Goal: Task Accomplishment & Management: Manage account settings

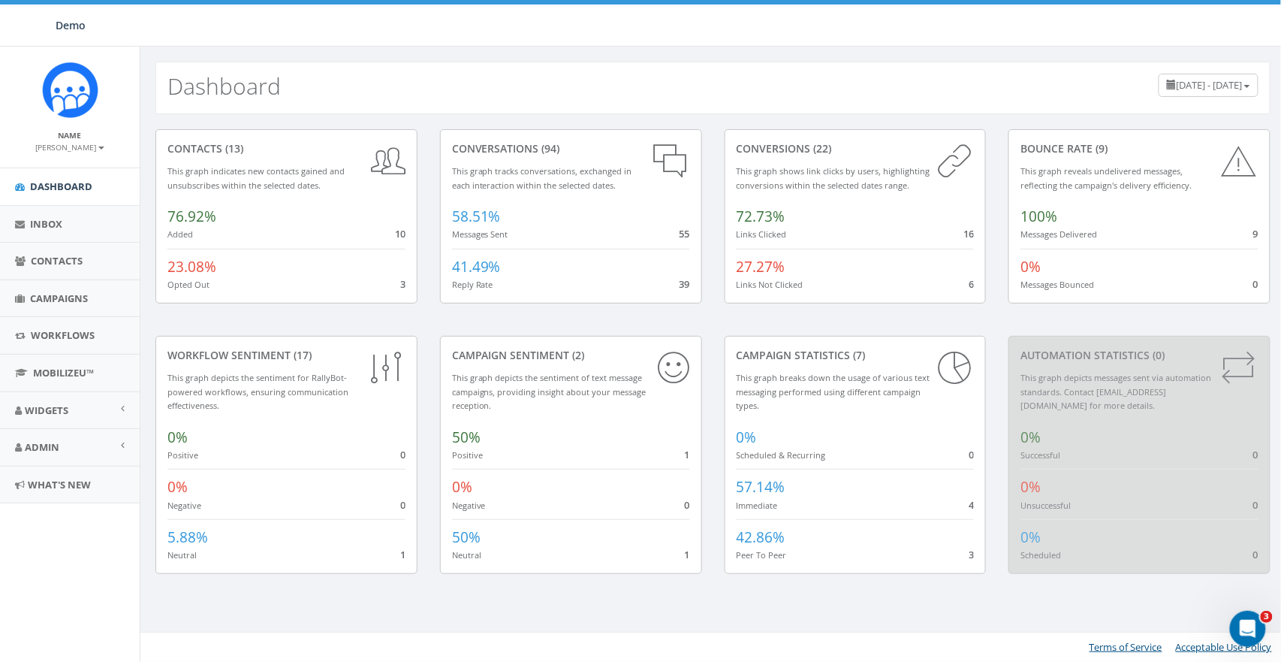
click at [404, 61] on div "Dashboard July 17, 2025 - October 15, 2025" at bounding box center [712, 81] width 1145 height 68
click at [645, 104] on div "Dashboard July 17, 2025 - October 15, 2025" at bounding box center [712, 88] width 1115 height 53
drag, startPoint x: 739, startPoint y: 216, endPoint x: 805, endPoint y: 235, distance: 68.9
click at [805, 235] on div "72.73% Links Clicked 16" at bounding box center [856, 220] width 238 height 42
click at [972, 237] on span "16" at bounding box center [968, 234] width 11 height 14
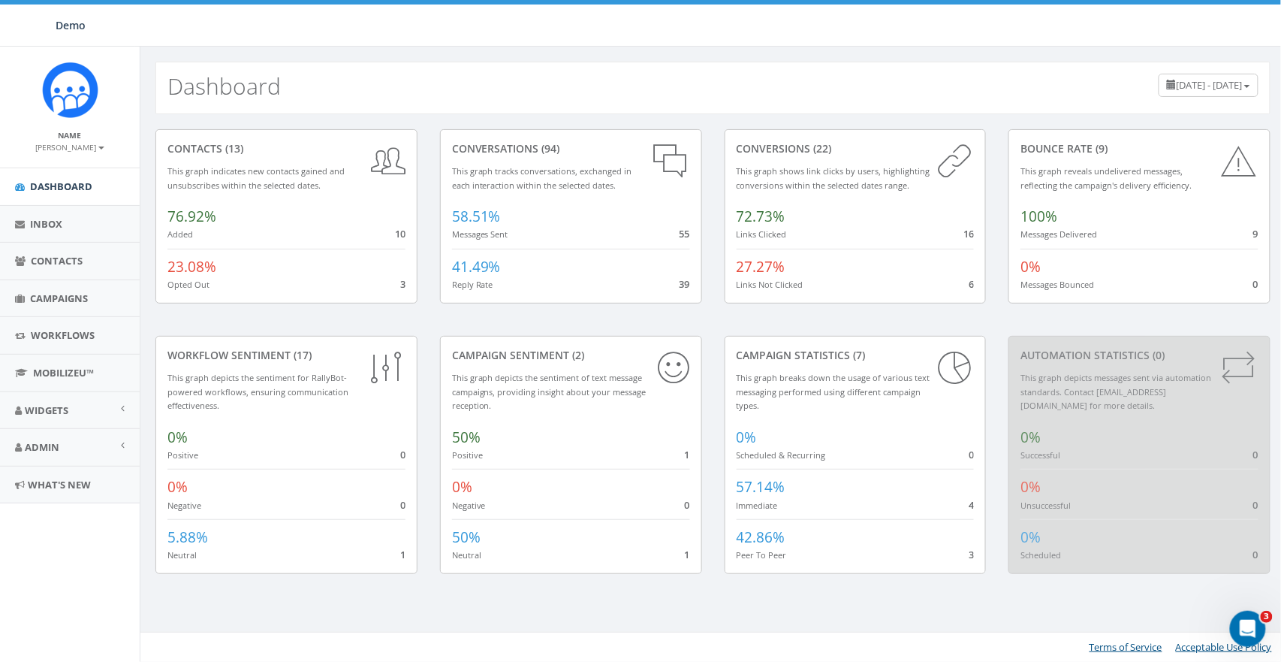
click at [972, 237] on span "16" at bounding box center [968, 234] width 11 height 14
click at [969, 236] on span "16" at bounding box center [968, 234] width 11 height 14
click at [971, 285] on span "6" at bounding box center [971, 284] width 5 height 14
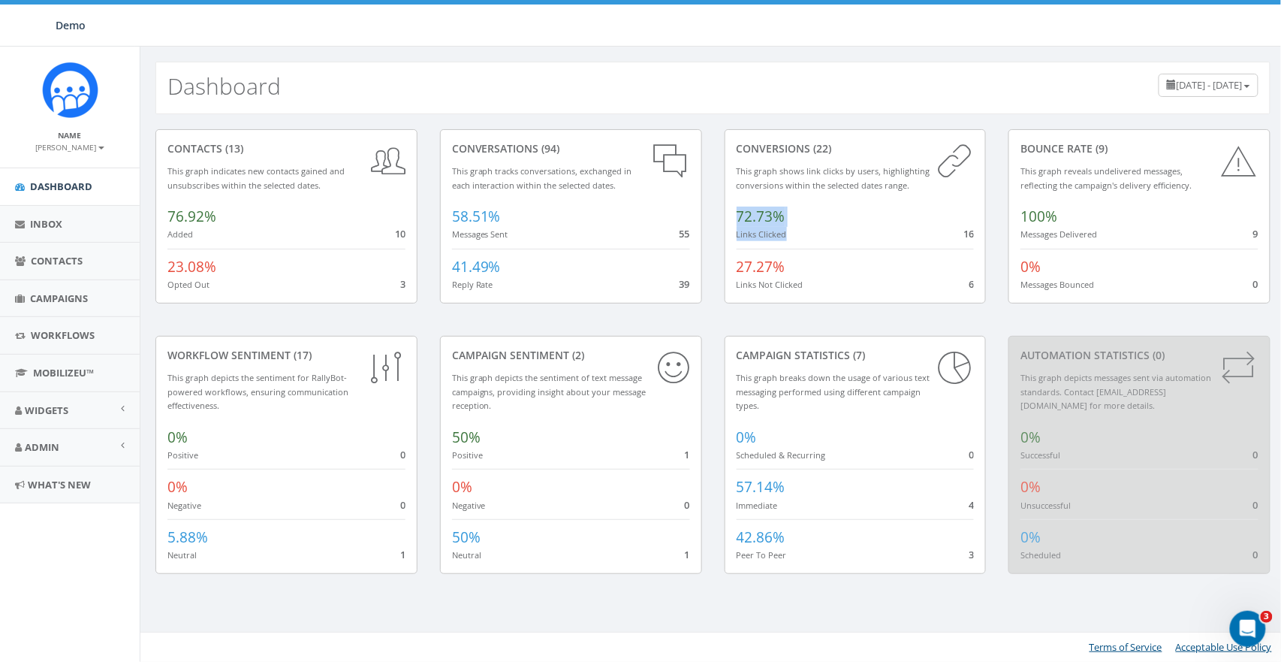
drag, startPoint x: 732, startPoint y: 213, endPoint x: 809, endPoint y: 237, distance: 81.0
click at [809, 237] on div "conversions (22) This graph shows link clicks by users, highlighting conversion…" at bounding box center [856, 216] width 262 height 174
drag, startPoint x: 451, startPoint y: 354, endPoint x: 606, endPoint y: 354, distance: 154.7
click at [606, 354] on div "Campaign Sentiment (2)" at bounding box center [571, 355] width 238 height 15
drag, startPoint x: 453, startPoint y: 434, endPoint x: 487, endPoint y: 450, distance: 38.0
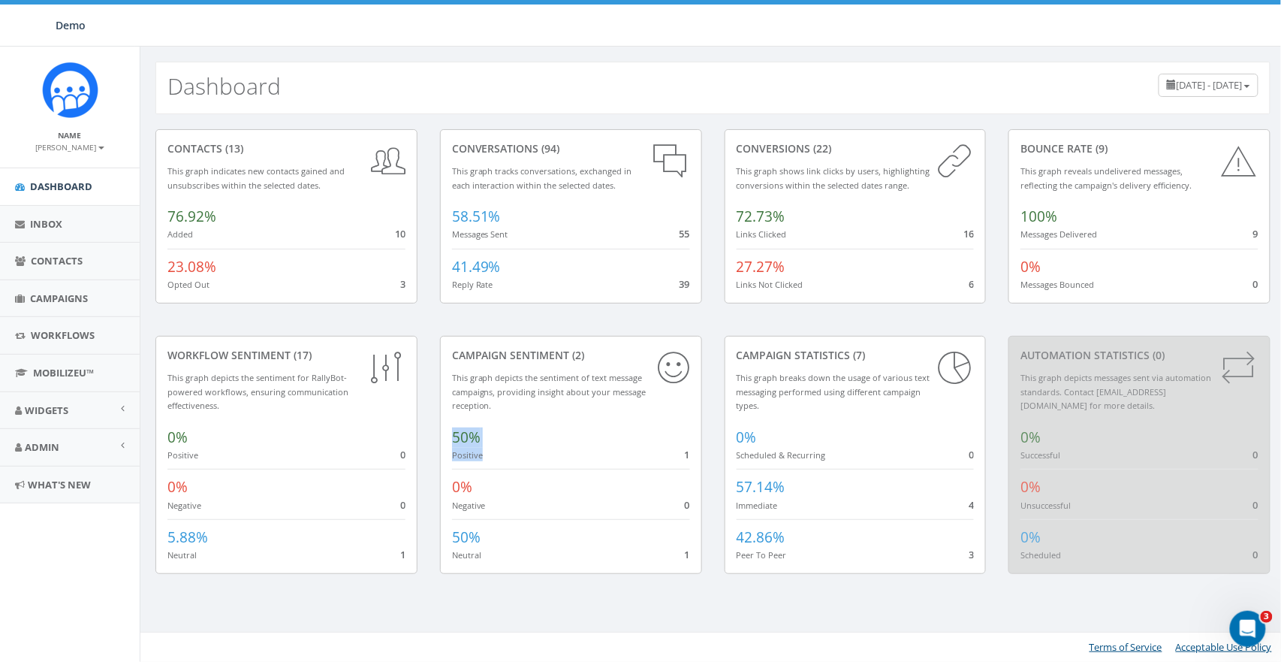
click at [487, 450] on div "50% Positive 1" at bounding box center [571, 441] width 238 height 42
click at [663, 440] on div "50% Positive 1" at bounding box center [571, 441] width 238 height 42
click at [59, 295] on span "Campaigns" at bounding box center [59, 298] width 58 height 14
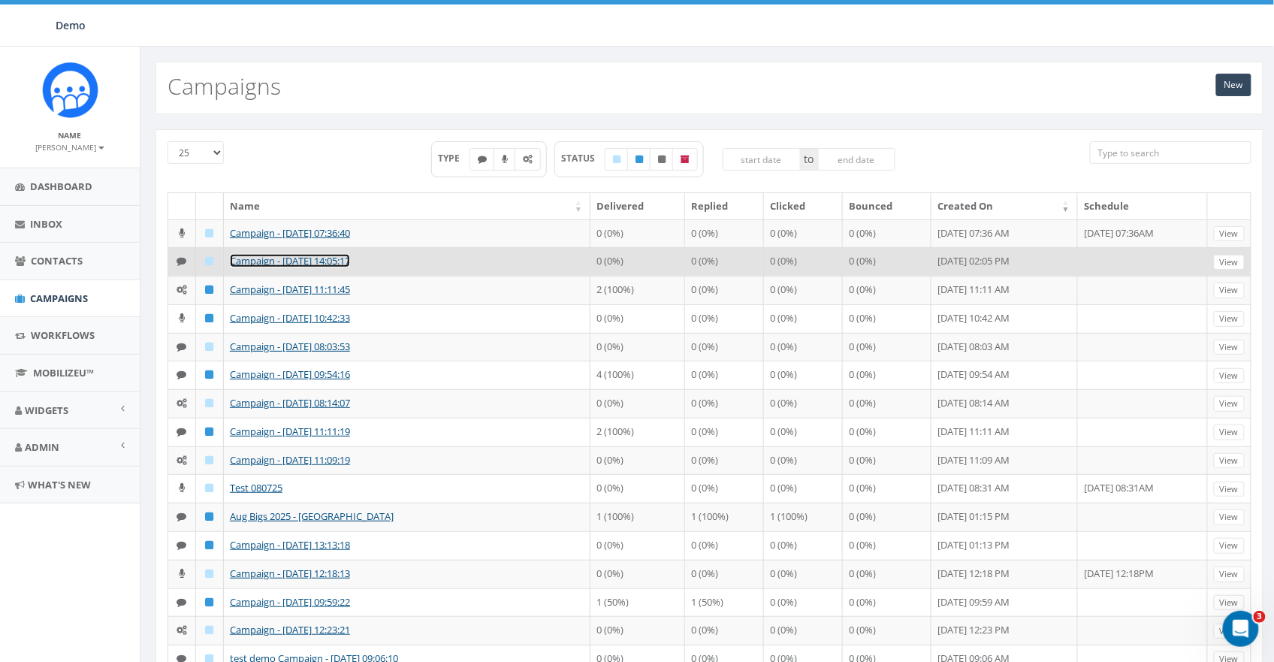
click at [265, 264] on link "Campaign - [DATE] 14:05:17" at bounding box center [290, 261] width 120 height 14
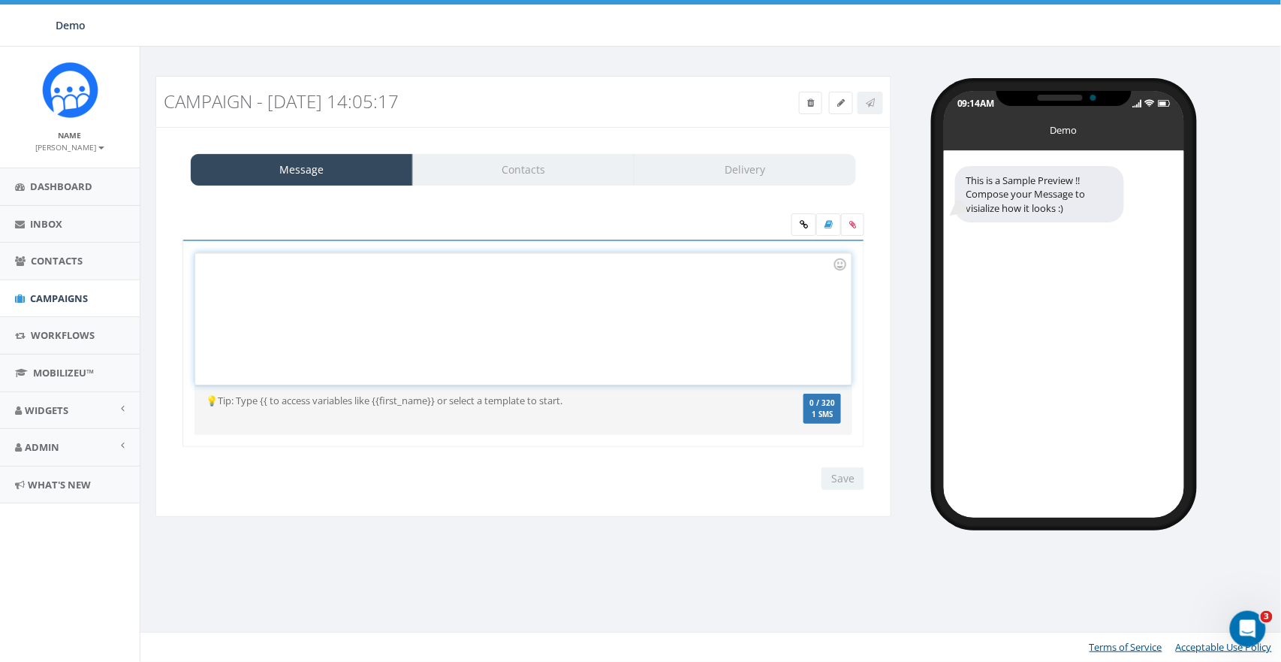
click at [680, 288] on div at bounding box center [523, 318] width 656 height 131
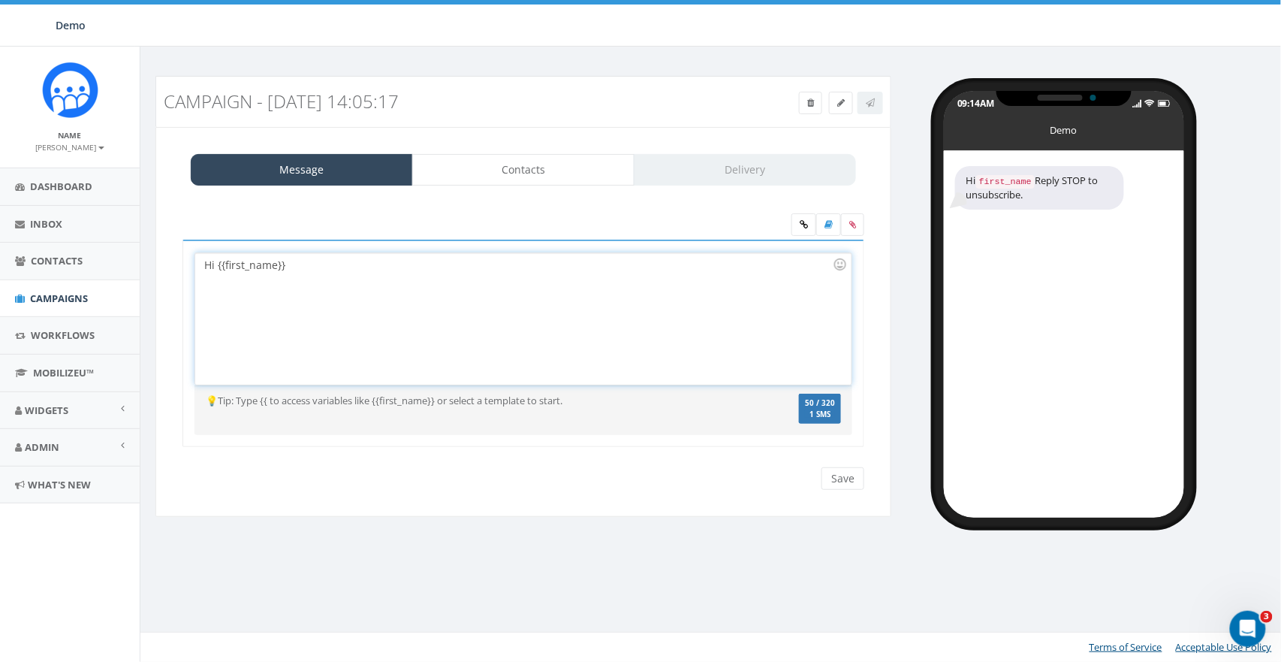
click at [474, 295] on div "Hi {{first_name}}" at bounding box center [523, 318] width 656 height 131
click at [1240, 615] on div "Open Intercom Messenger" at bounding box center [1245, 626] width 50 height 50
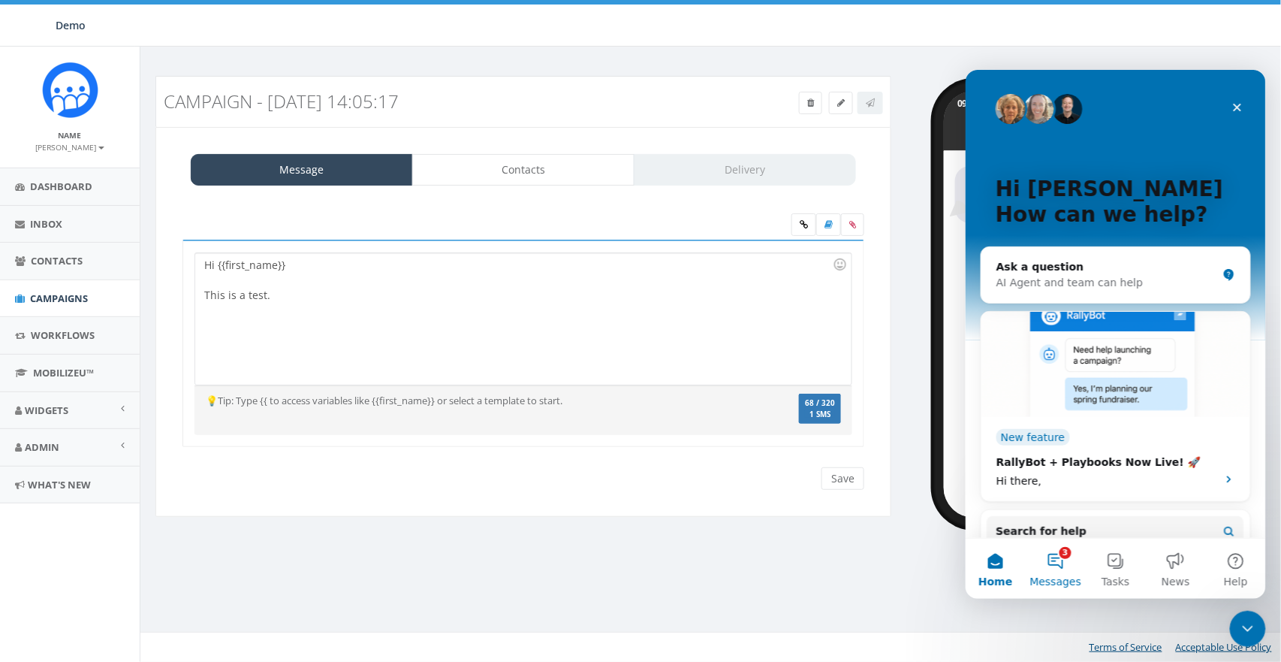
click at [1052, 564] on button "3 Messages" at bounding box center [1055, 568] width 60 height 60
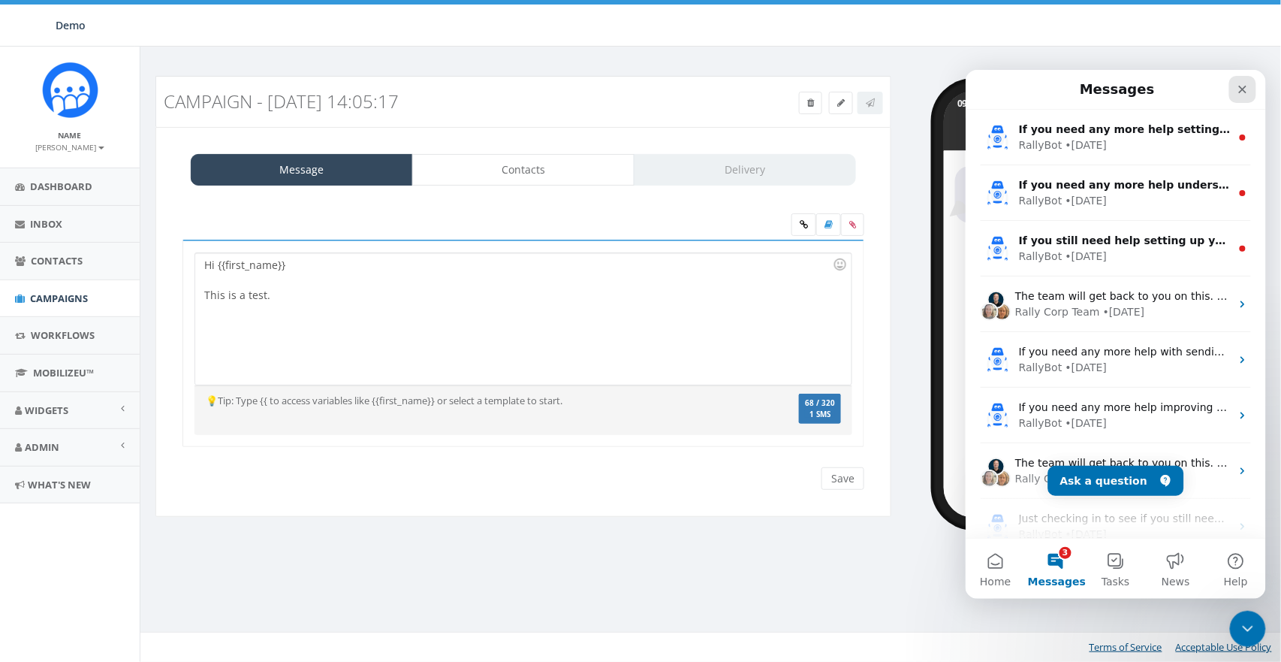
click at [1245, 97] on div "Close" at bounding box center [1241, 88] width 27 height 27
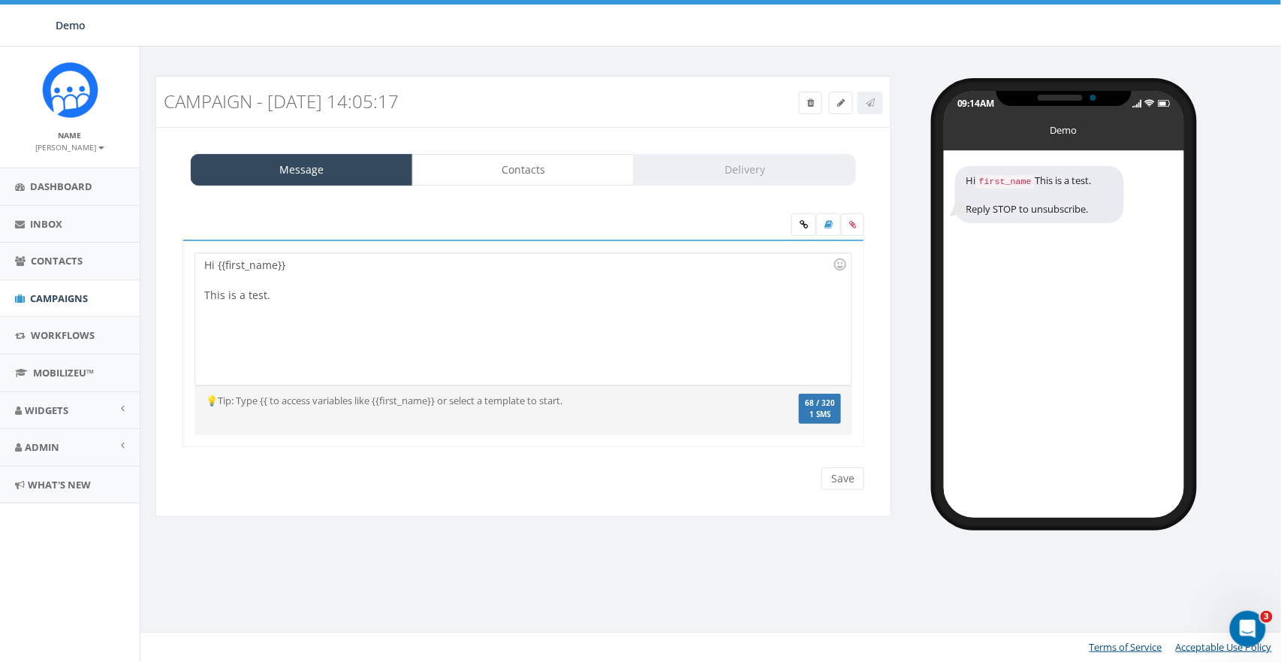
click at [870, 568] on div "Campaign - 10/10/2025, 14:05:17 Test Message Status: Message Contacts Delivery …" at bounding box center [713, 354] width 1146 height 615
click at [35, 368] on span "MobilizeU™" at bounding box center [63, 373] width 61 height 14
click at [56, 307] on link "Campaigns" at bounding box center [70, 298] width 140 height 37
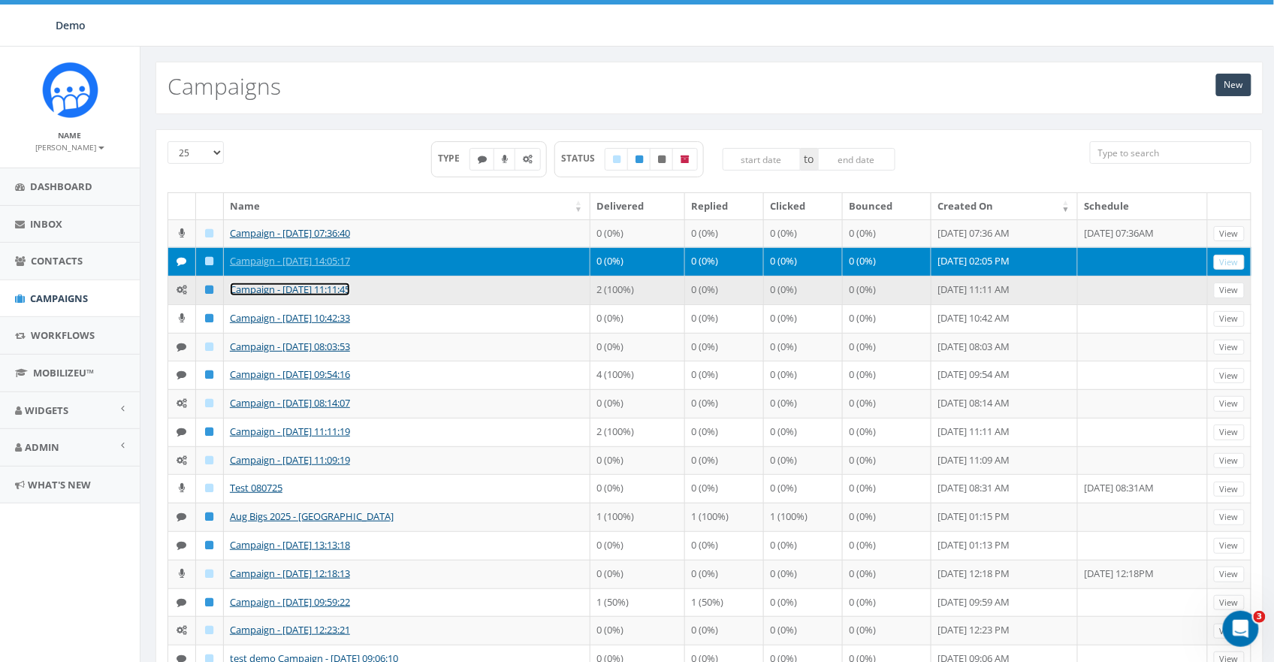
click at [273, 290] on link "Campaign - [DATE] 11:11:45" at bounding box center [290, 289] width 120 height 14
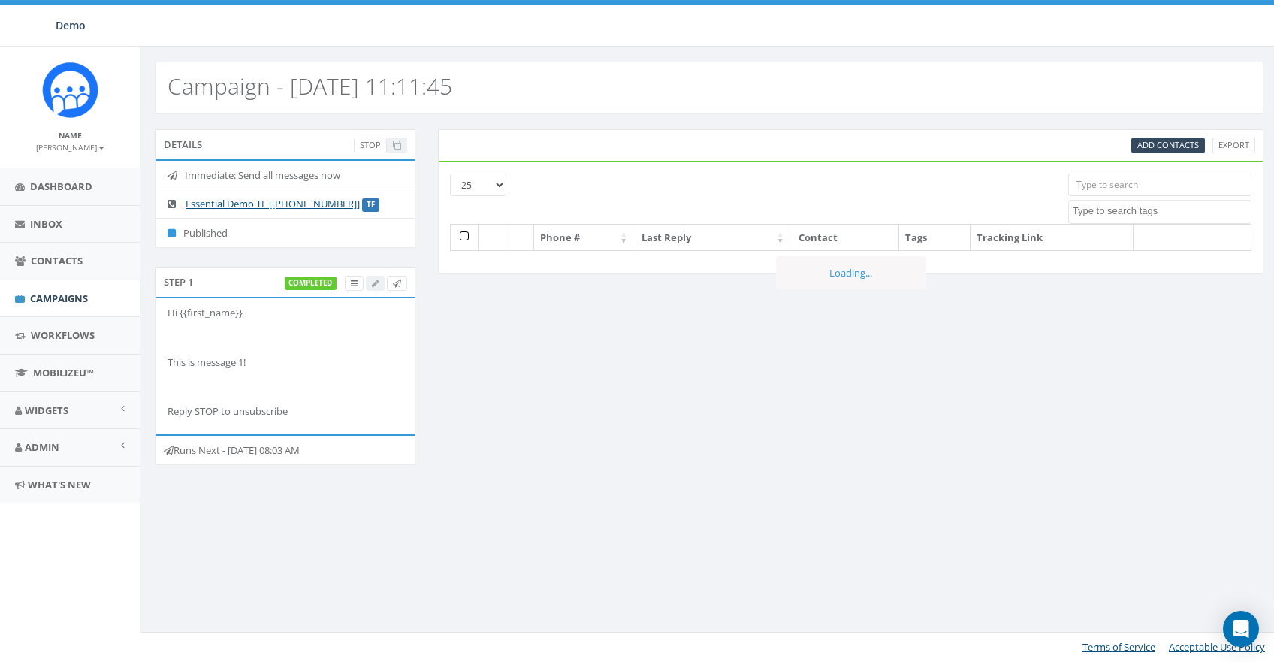
select select
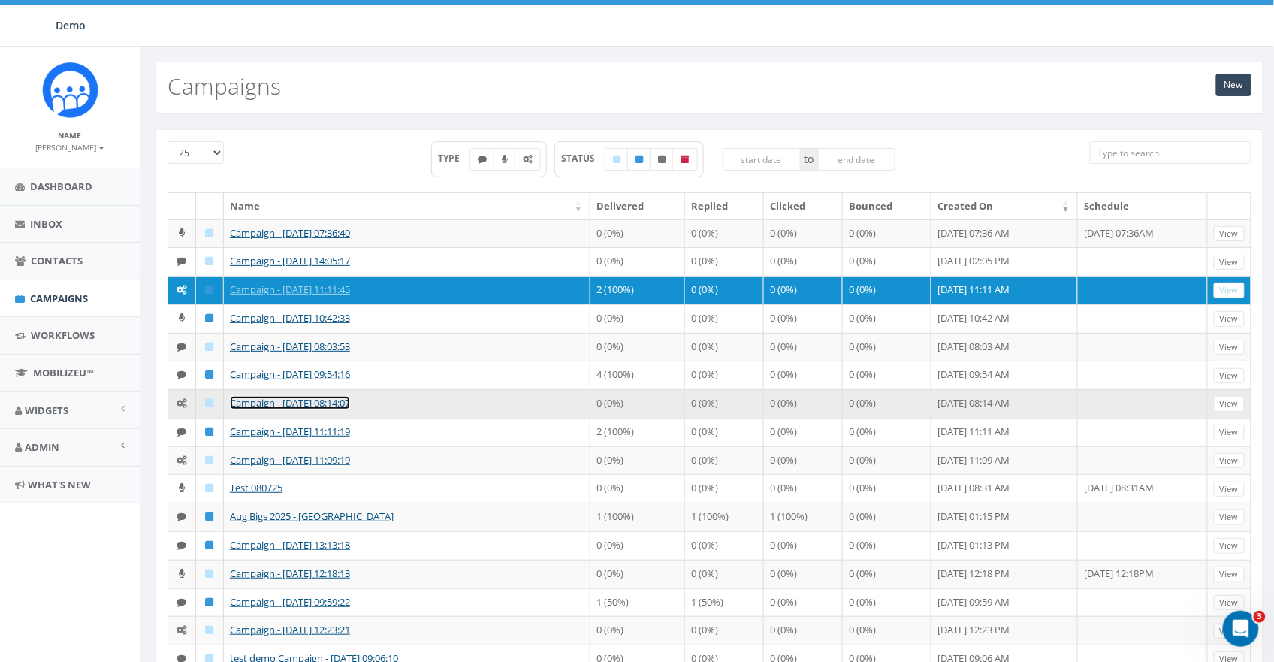
click at [285, 409] on link "Campaign - [DATE] 08:14:07" at bounding box center [290, 403] width 120 height 14
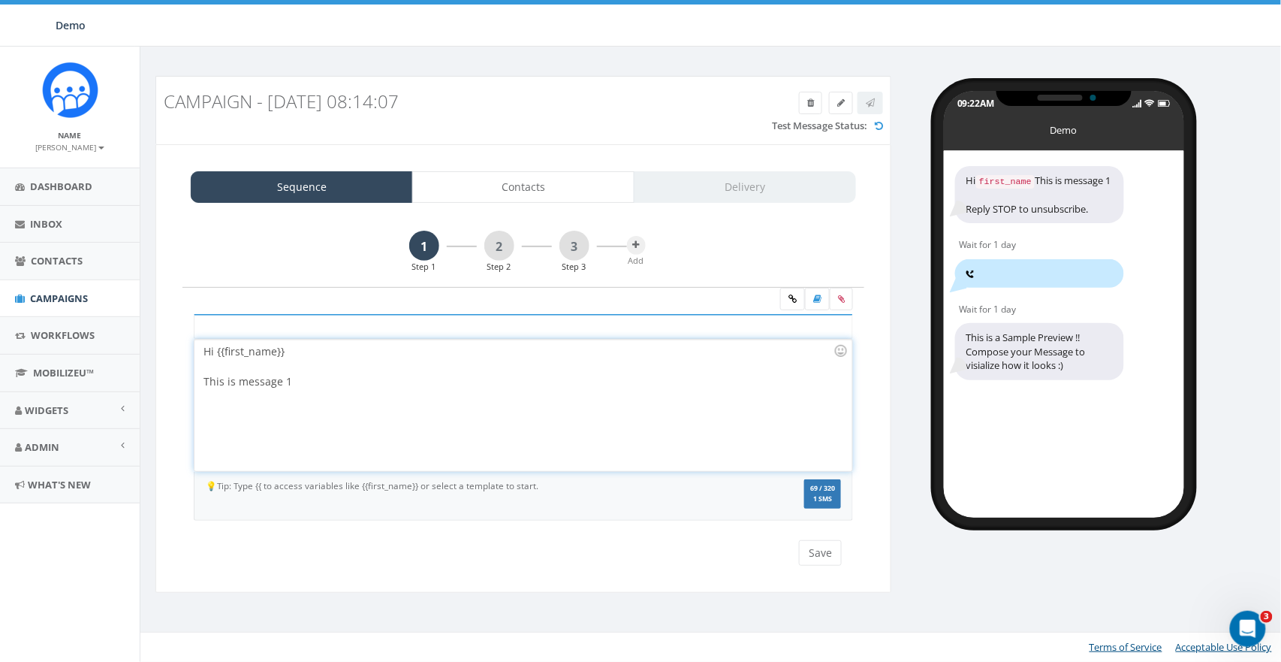
click at [340, 402] on div "Hi {{first_name}} This is message 1" at bounding box center [522, 404] width 657 height 131
drag, startPoint x: 504, startPoint y: 243, endPoint x: 482, endPoint y: 252, distance: 23.3
click at [504, 243] on link "2" at bounding box center [499, 246] width 30 height 30
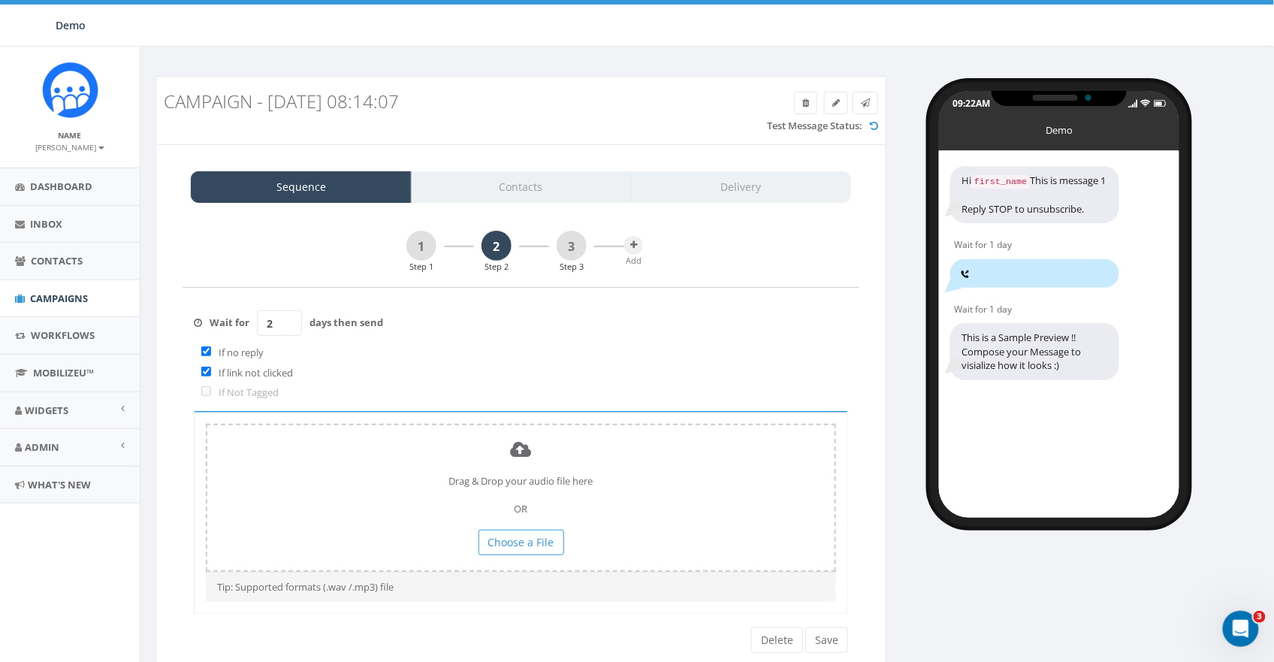
click at [288, 319] on input "2" at bounding box center [279, 323] width 45 height 26
type input "1"
click at [292, 328] on input "1" at bounding box center [279, 323] width 45 height 26
click at [580, 243] on link "3" at bounding box center [571, 246] width 30 height 30
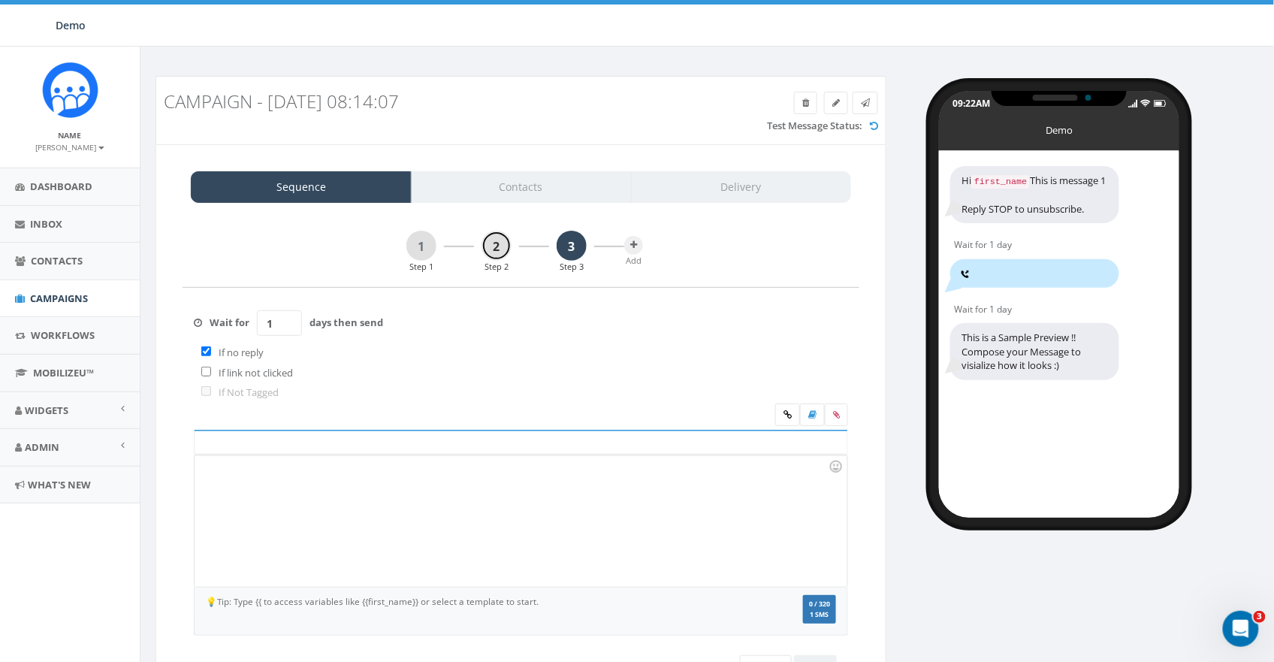
click at [488, 243] on link "2" at bounding box center [496, 246] width 30 height 30
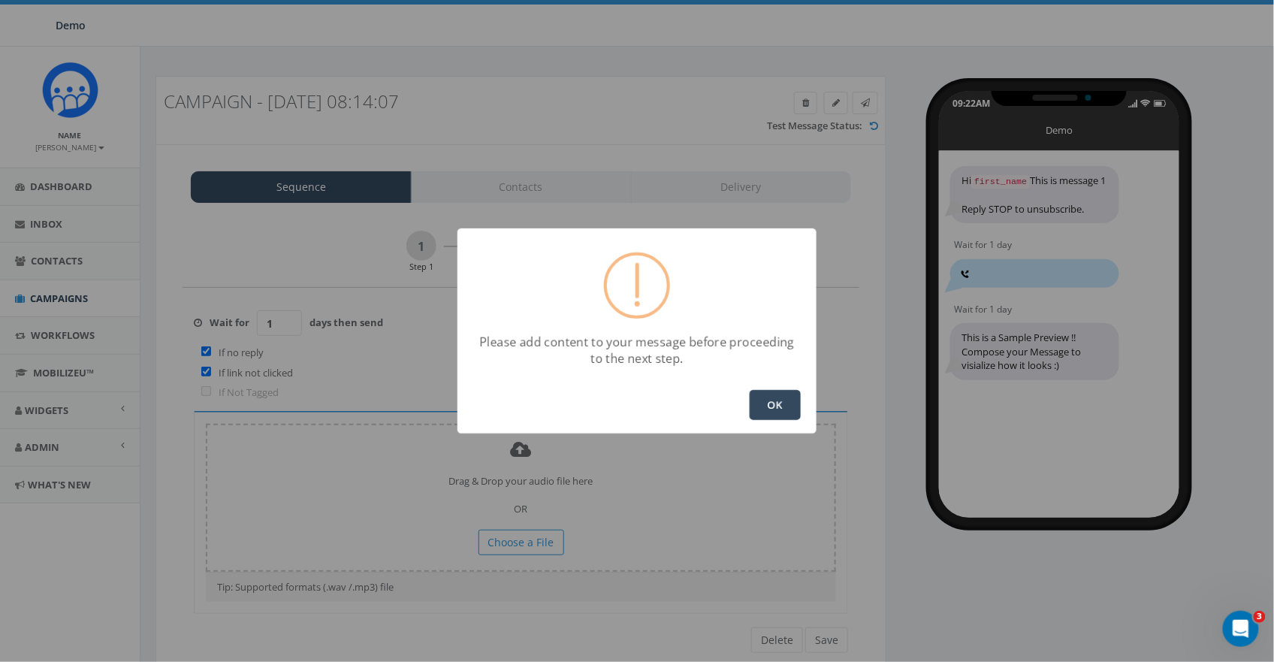
click at [791, 405] on button "OK" at bounding box center [774, 405] width 51 height 30
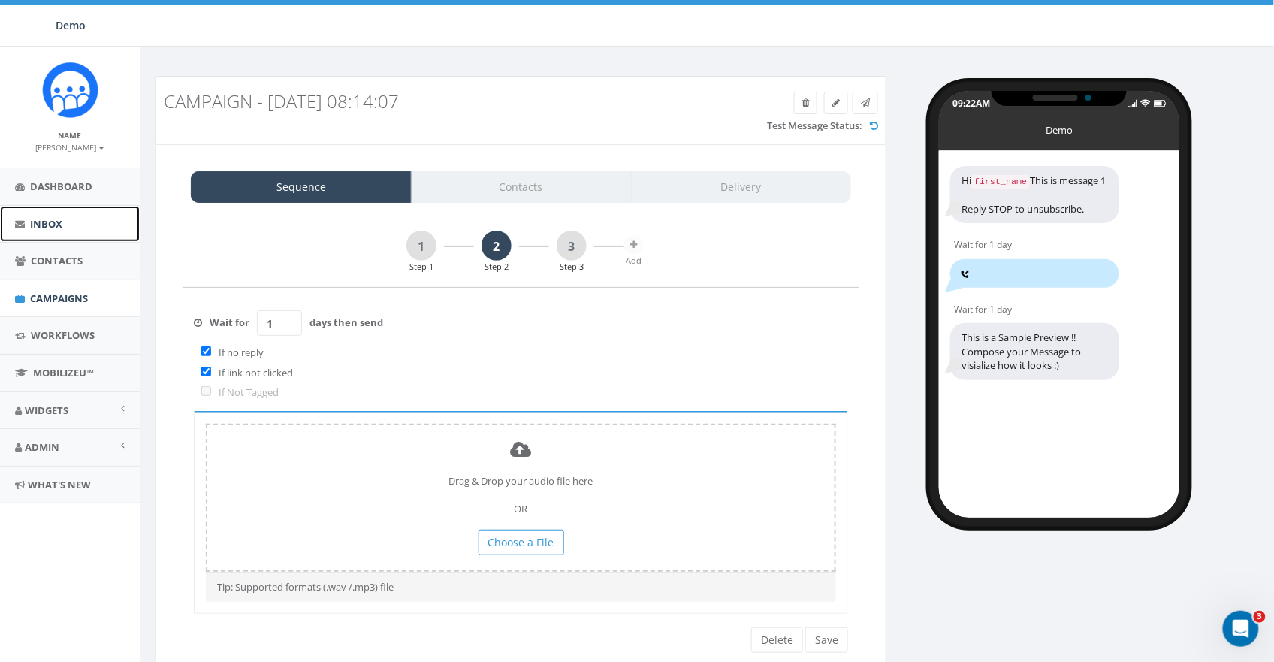
click at [50, 228] on span "Inbox" at bounding box center [46, 224] width 32 height 14
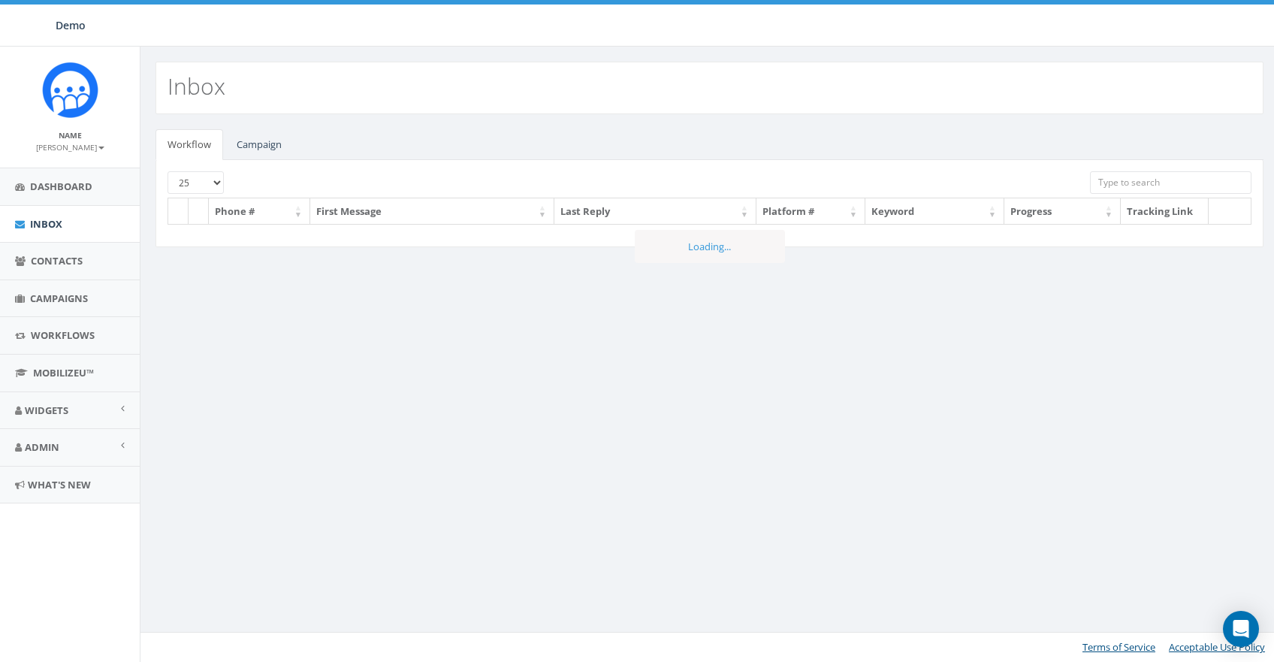
select select
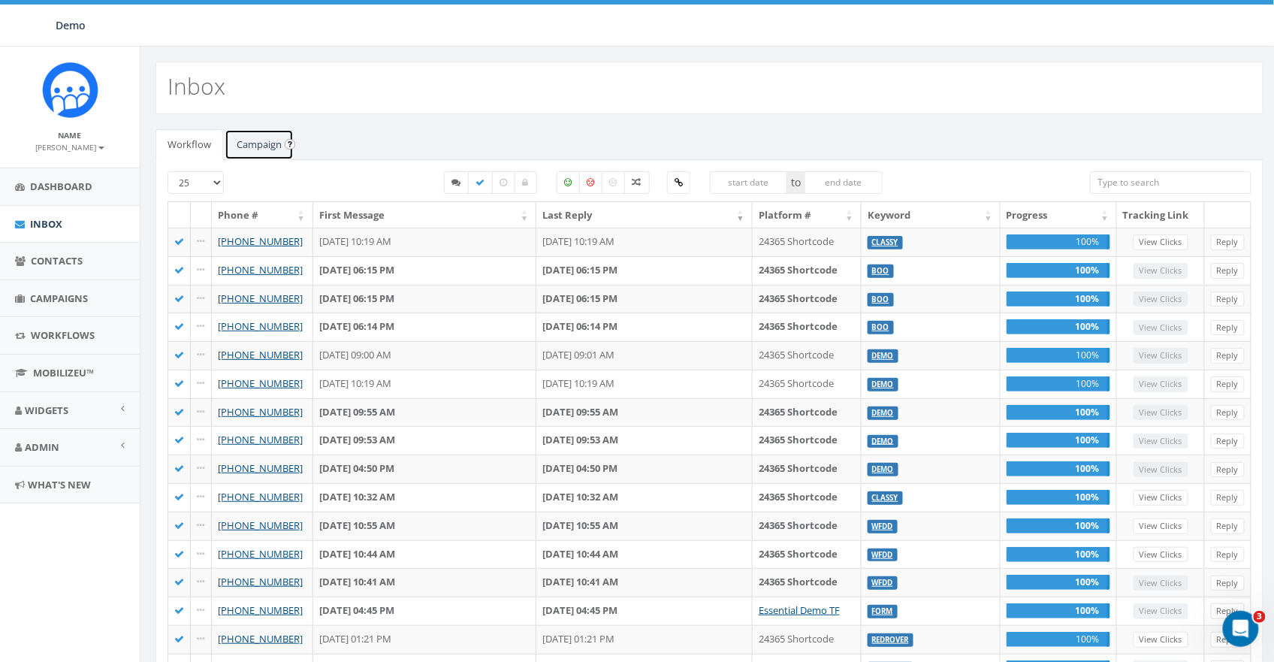
click at [269, 152] on link "Campaign" at bounding box center [259, 144] width 69 height 31
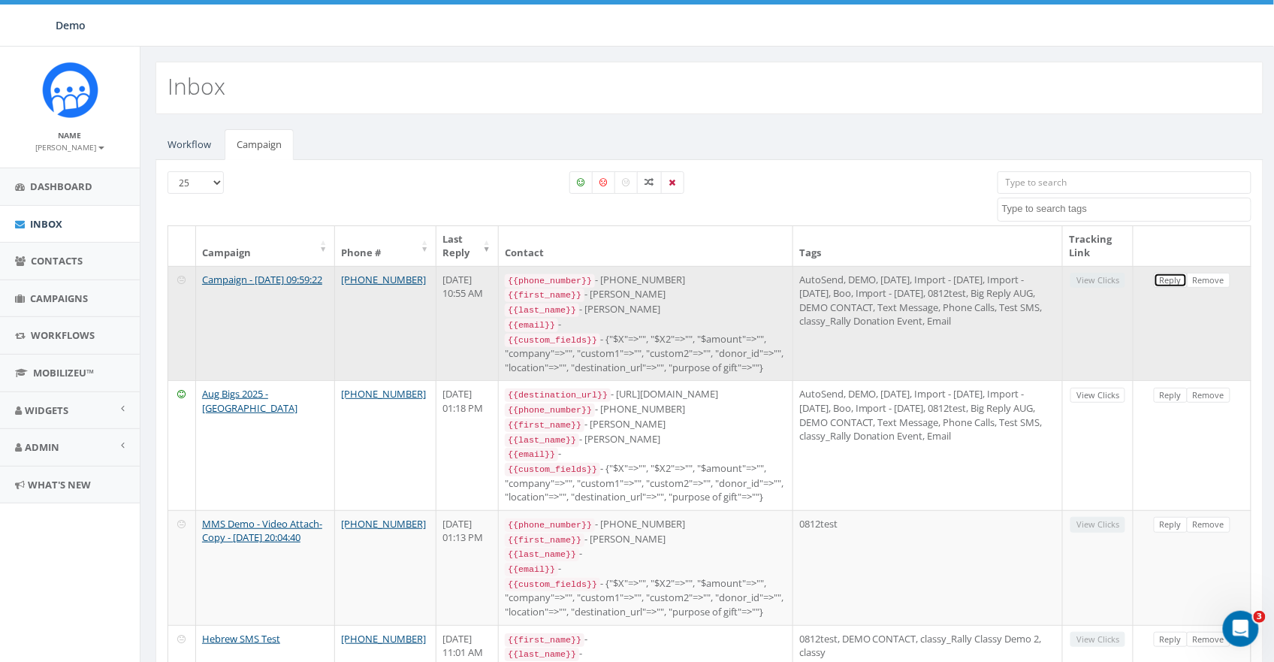
click at [1177, 282] on link "Reply" at bounding box center [1170, 281] width 34 height 16
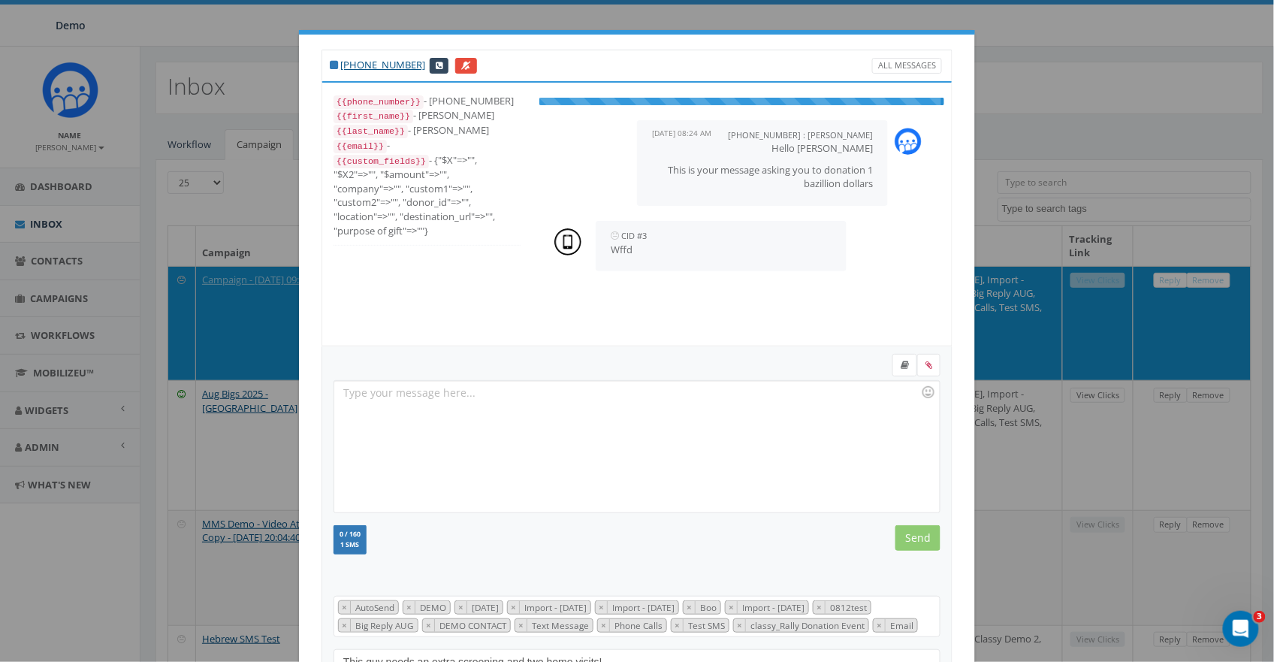
scroll to position [210, 0]
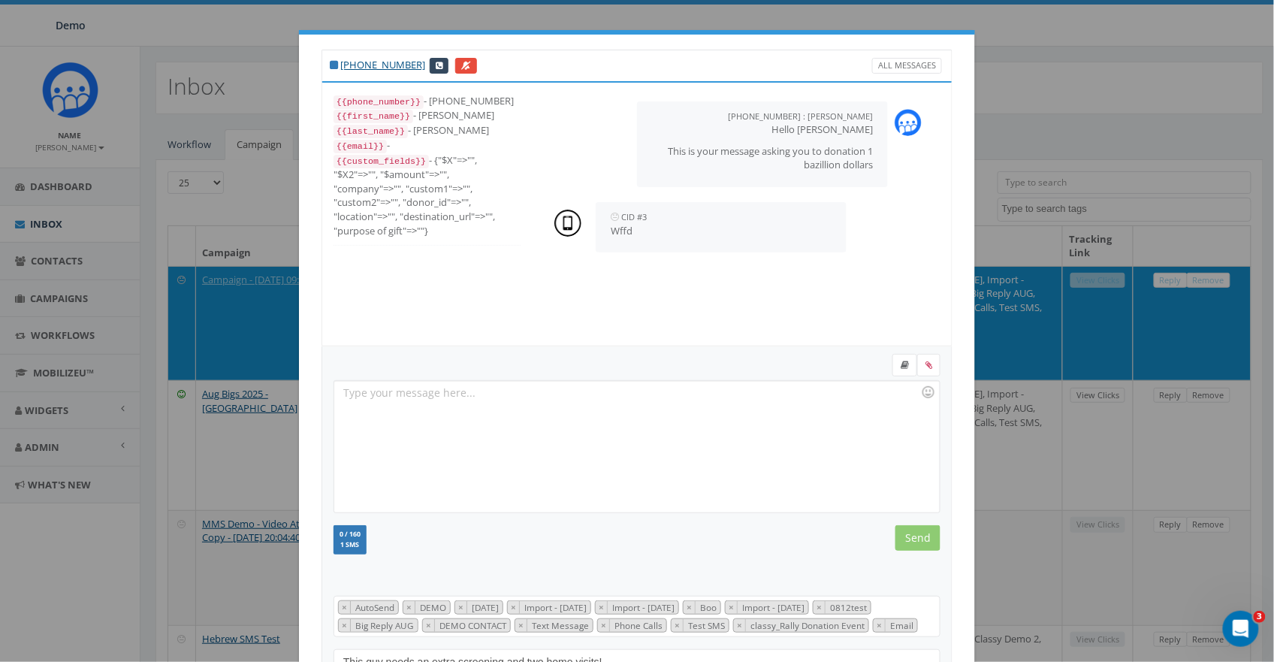
click at [542, 411] on div at bounding box center [636, 446] width 604 height 131
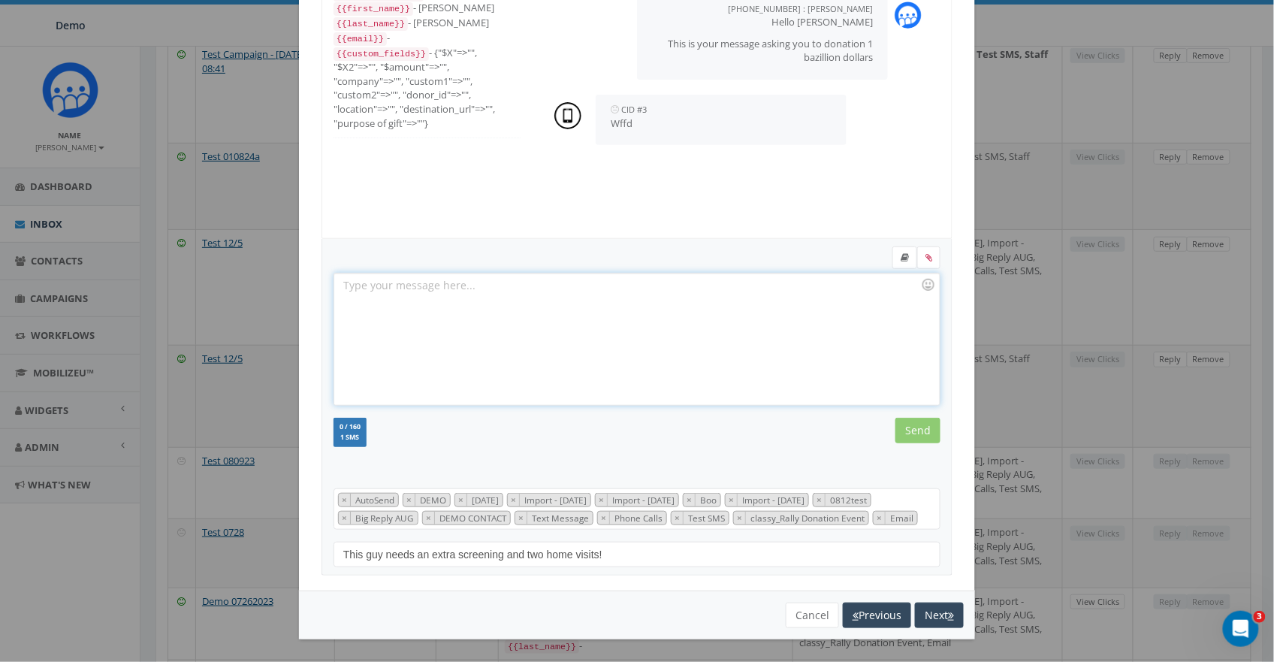
scroll to position [2177, 0]
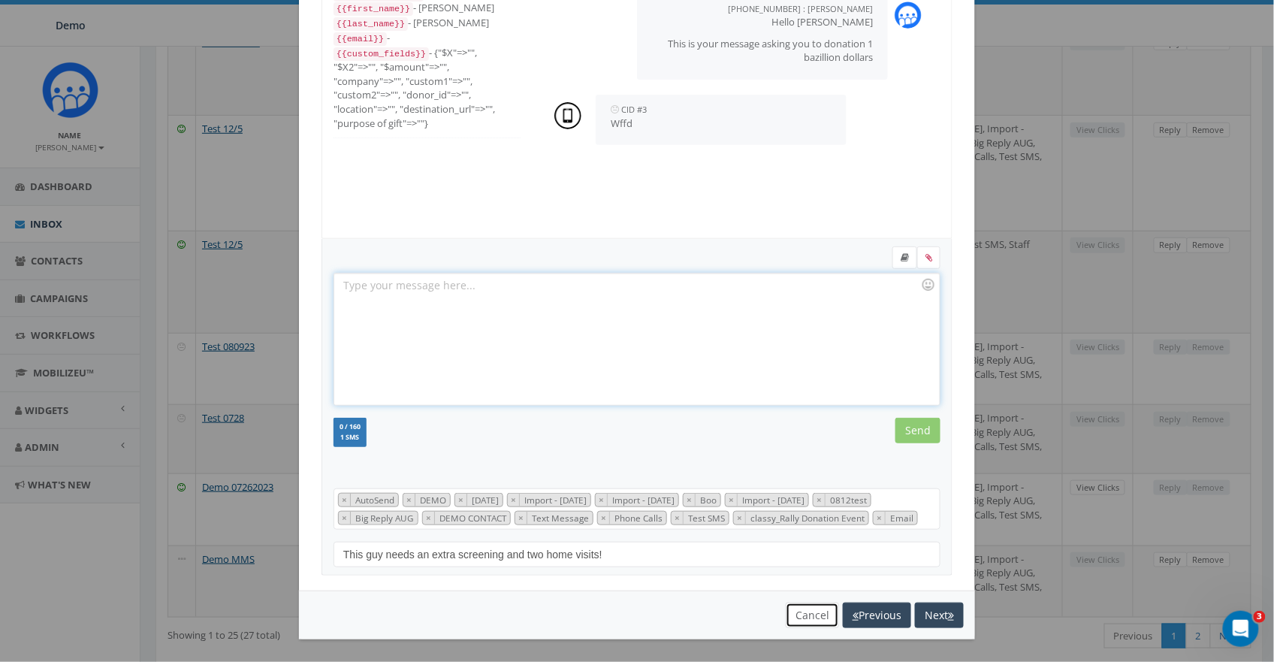
click at [805, 604] on button "Cancel" at bounding box center [811, 615] width 53 height 26
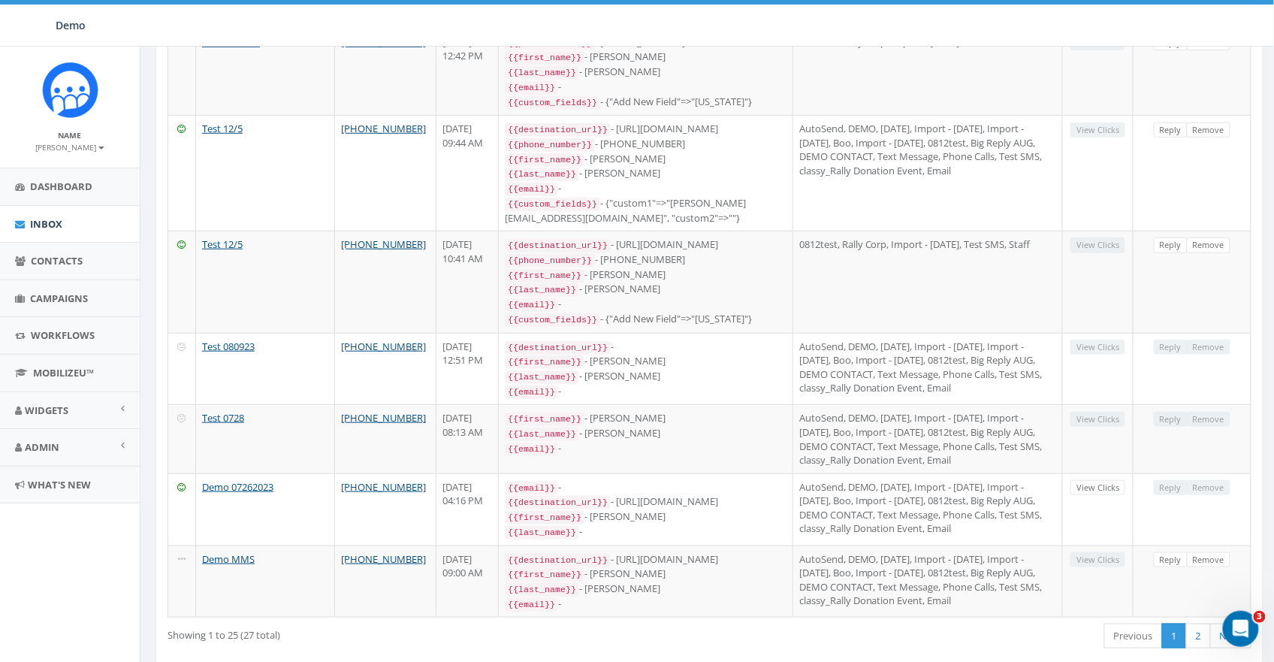
scroll to position [0, 0]
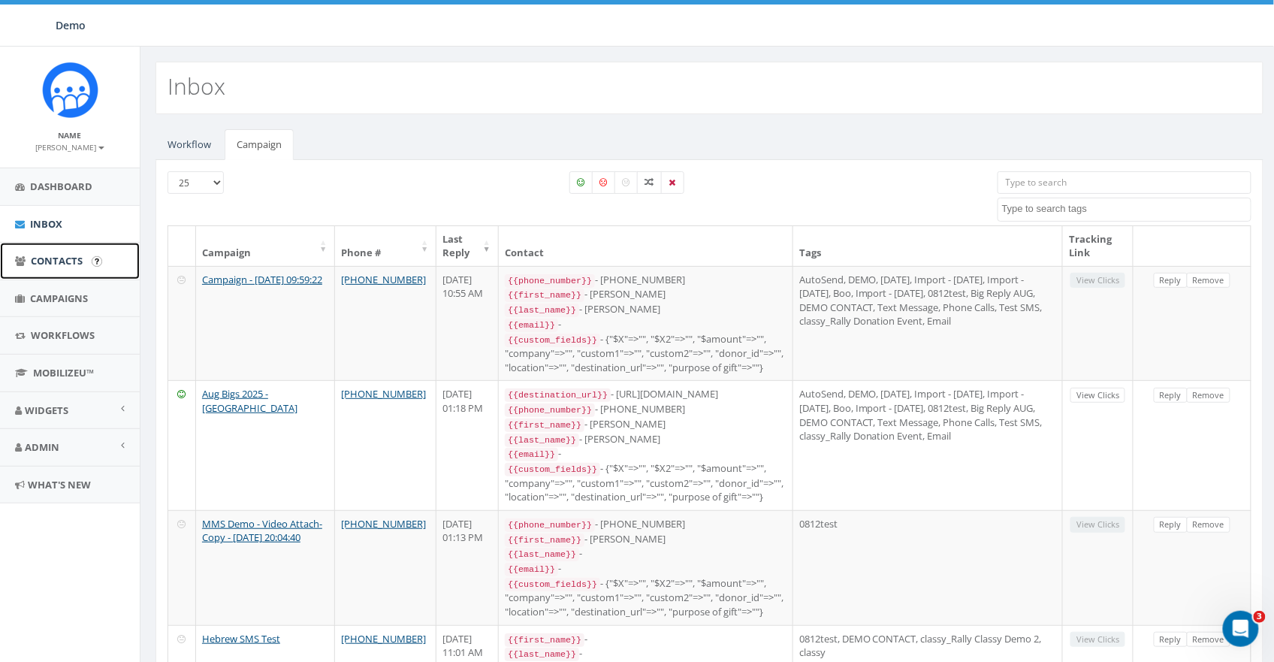
click at [51, 254] on span "Contacts" at bounding box center [57, 261] width 52 height 14
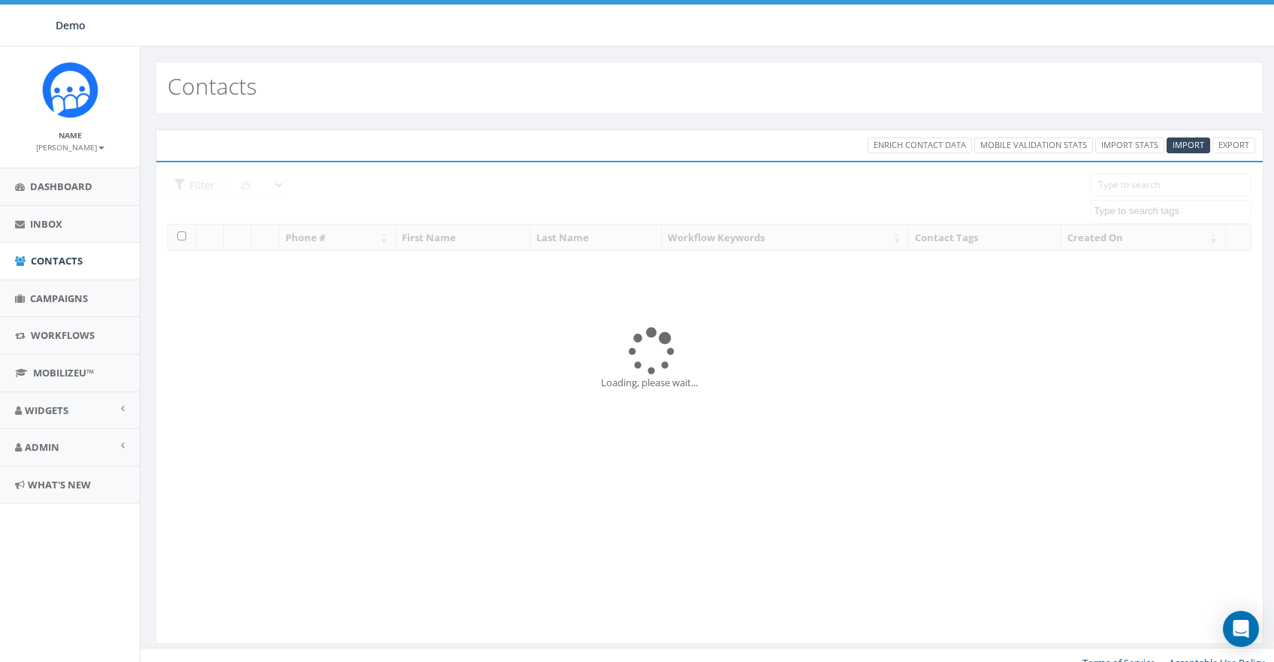
select select
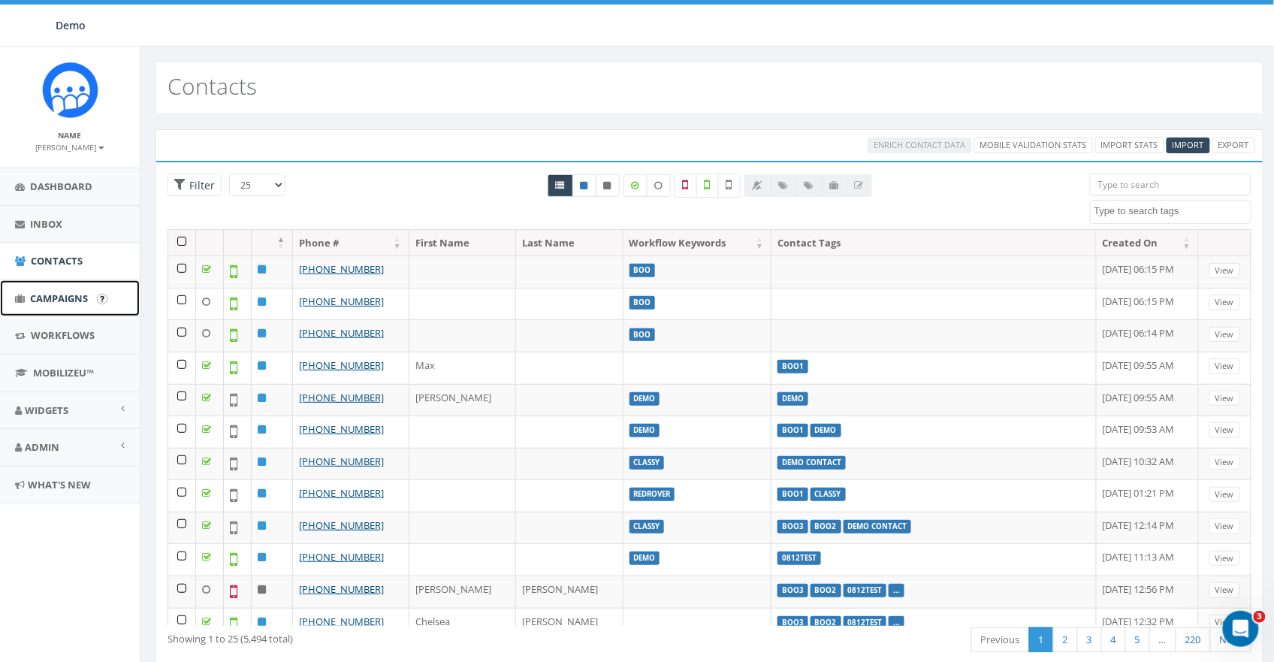
click at [47, 297] on span "Campaigns" at bounding box center [59, 298] width 58 height 14
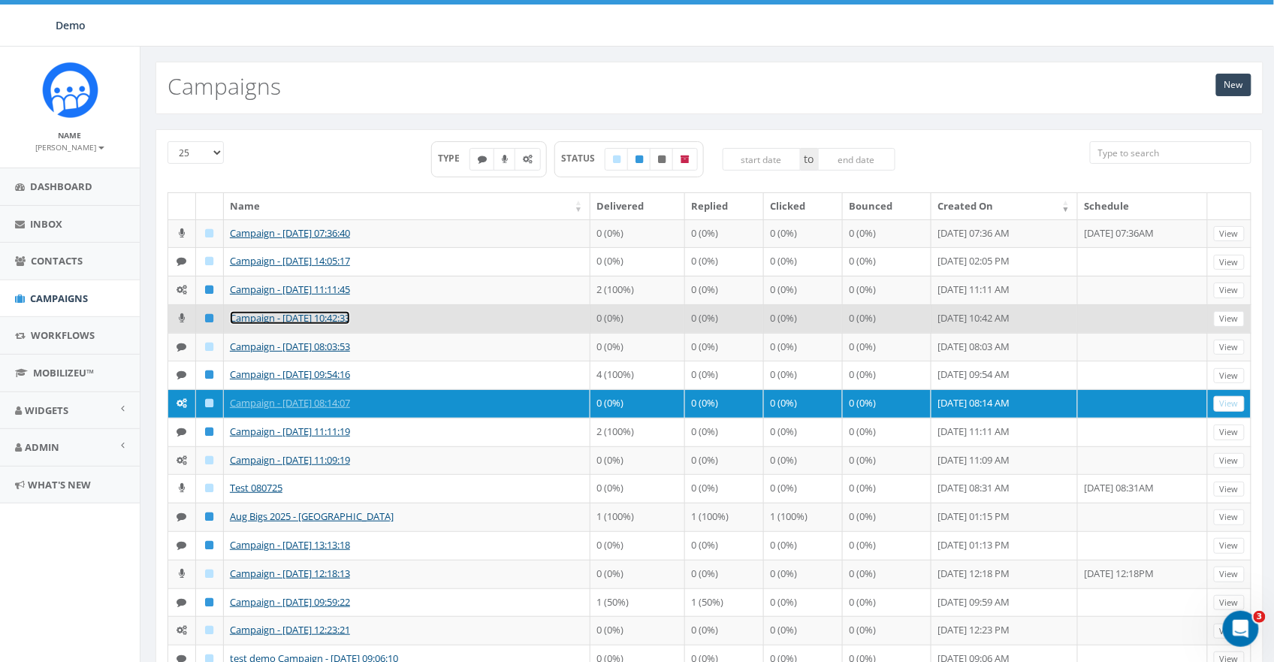
click at [258, 324] on link "Campaign - 09/09/2025, 10:42:33" at bounding box center [290, 318] width 120 height 14
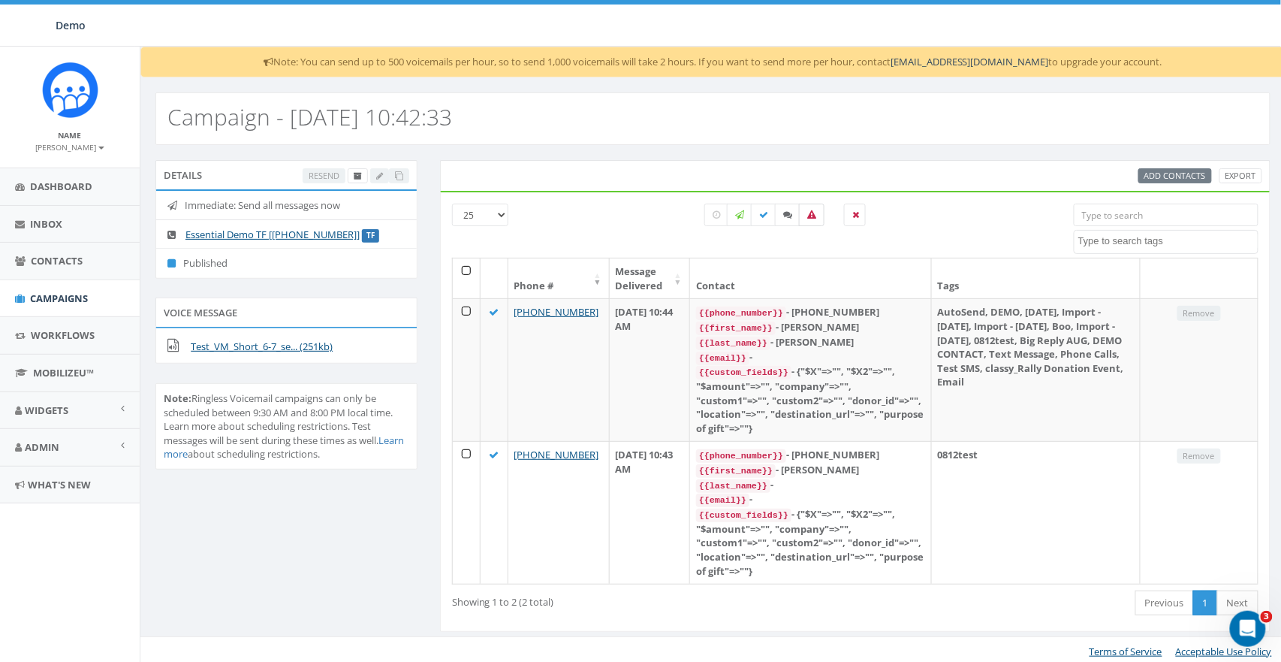
click at [813, 214] on icon at bounding box center [811, 214] width 9 height 9
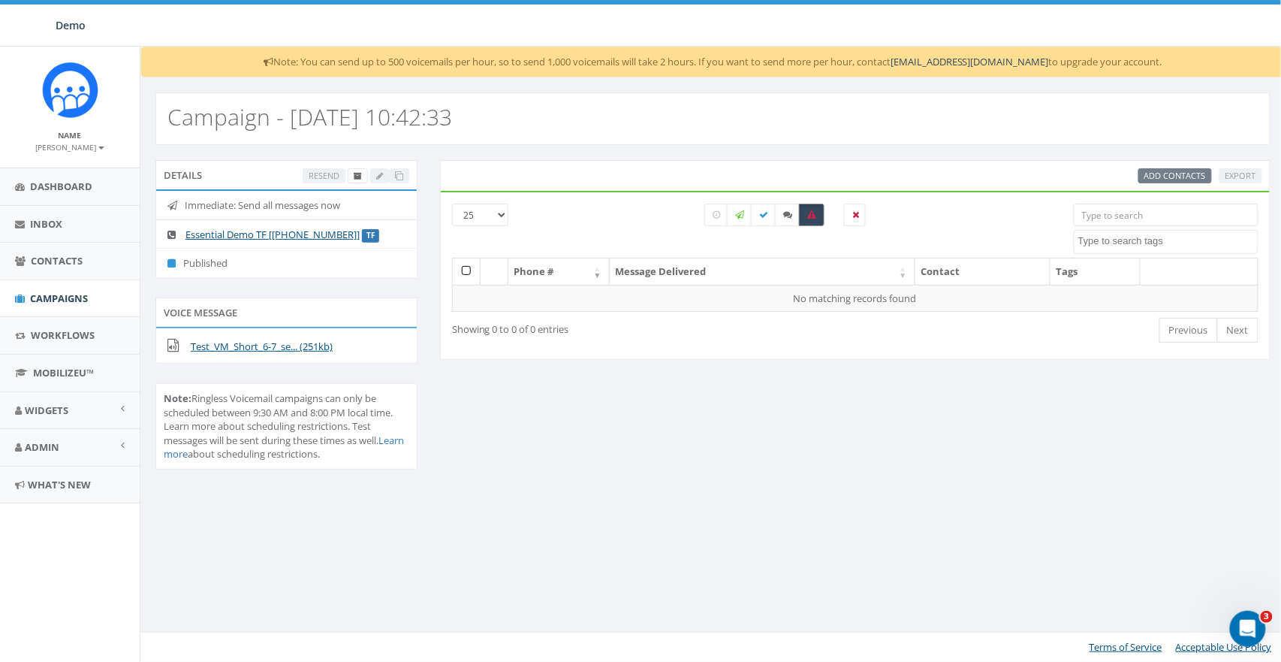
click at [814, 216] on icon at bounding box center [811, 214] width 9 height 9
checkbox input "false"
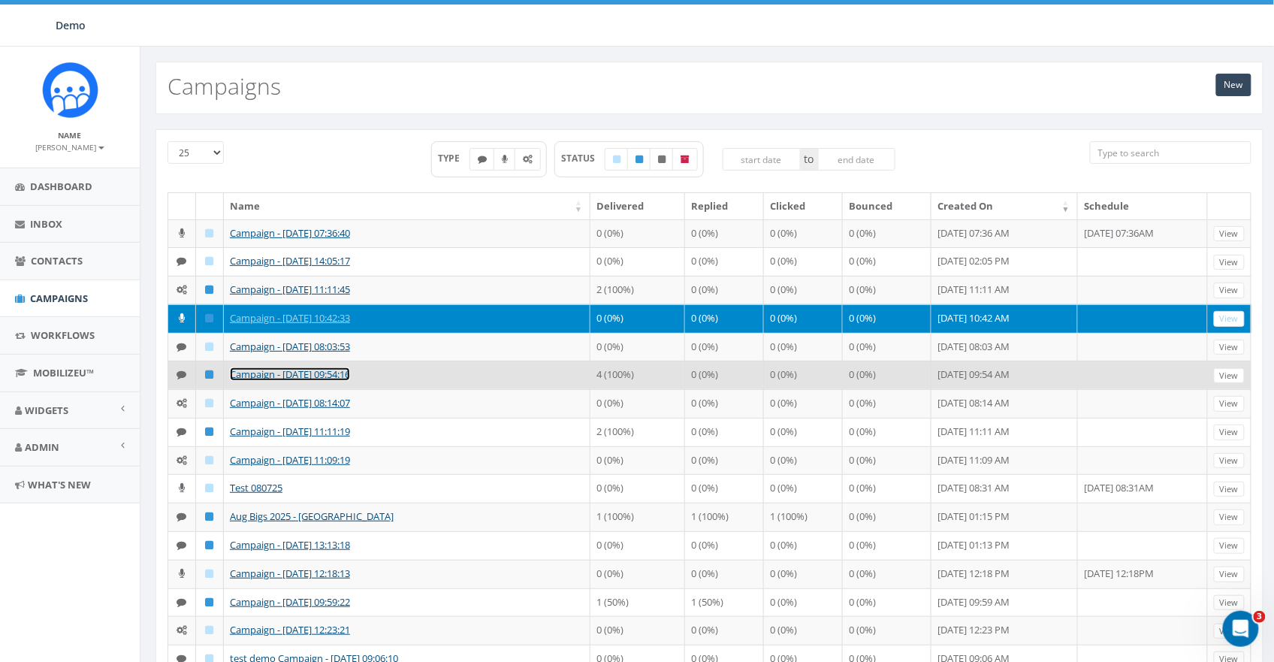
click at [350, 381] on link "Campaign - 09/02/2025, 09:54:16" at bounding box center [290, 374] width 120 height 14
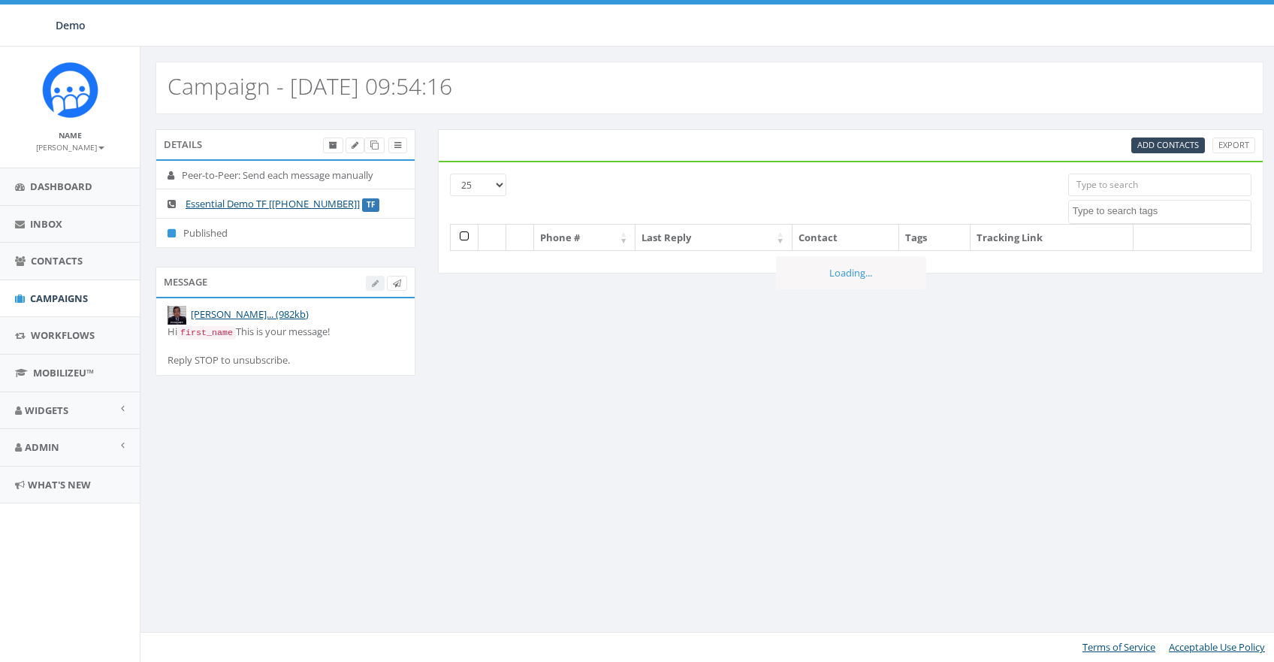
select select
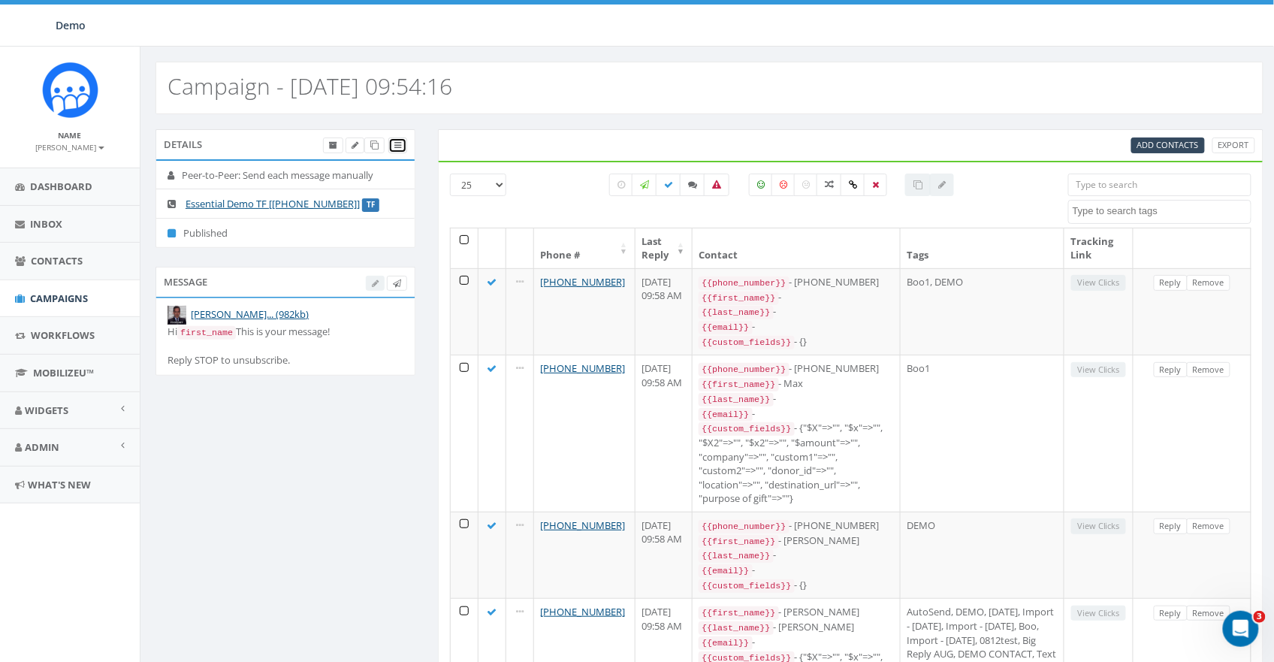
click at [402, 147] on link at bounding box center [397, 145] width 19 height 16
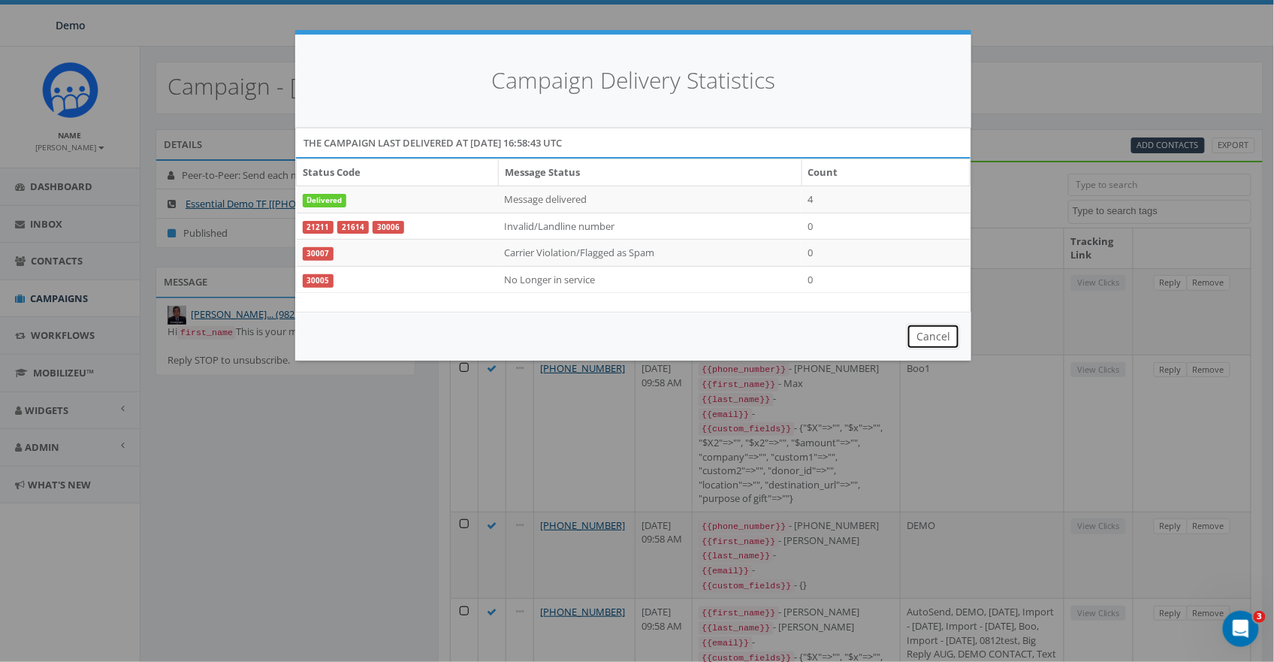
click at [954, 336] on button "Cancel" at bounding box center [932, 337] width 53 height 26
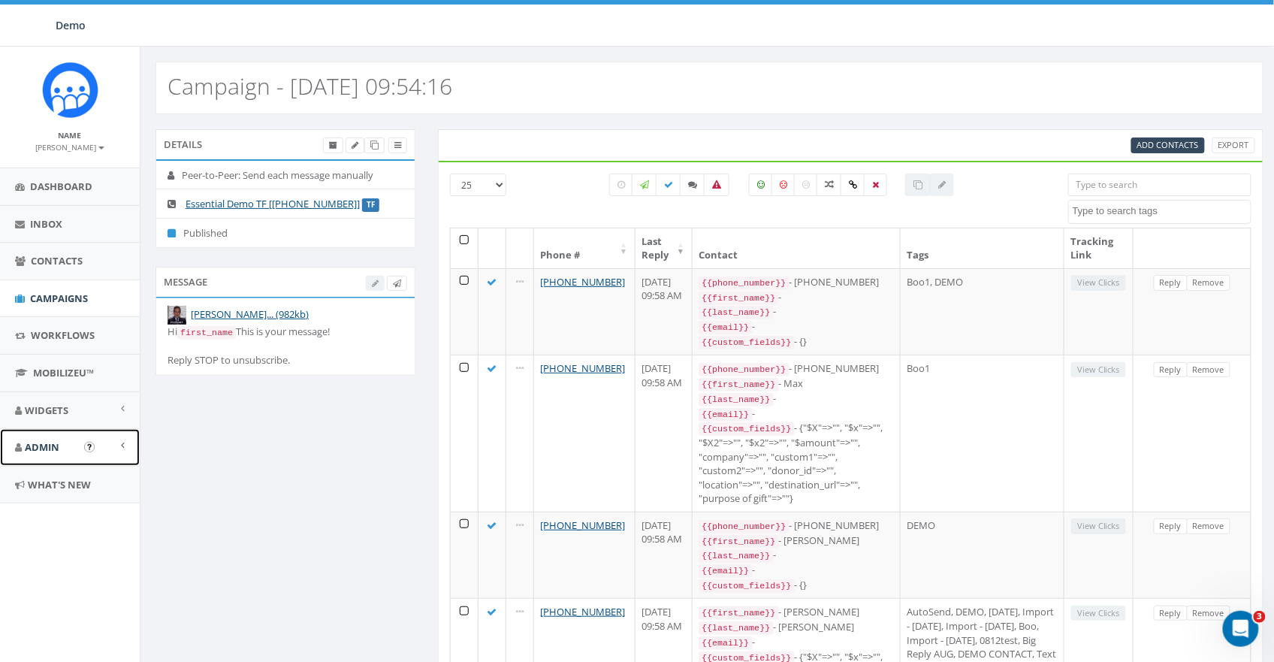
click at [46, 457] on link "Admin" at bounding box center [70, 447] width 140 height 37
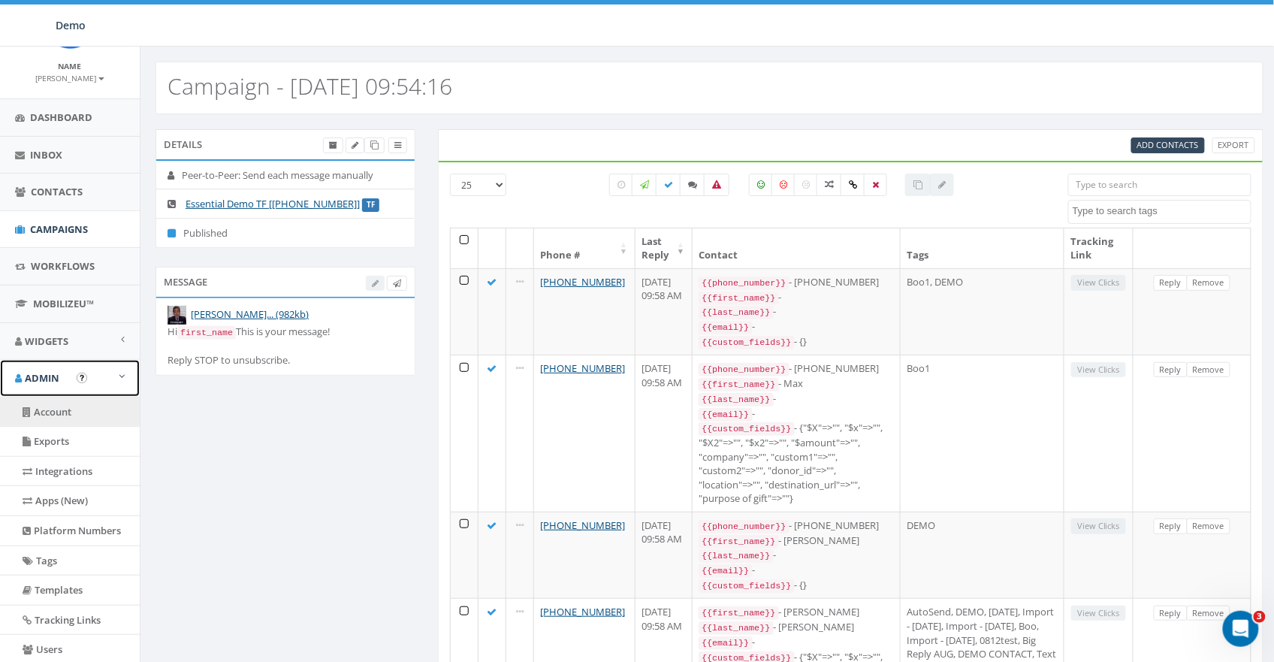
scroll to position [173, 0]
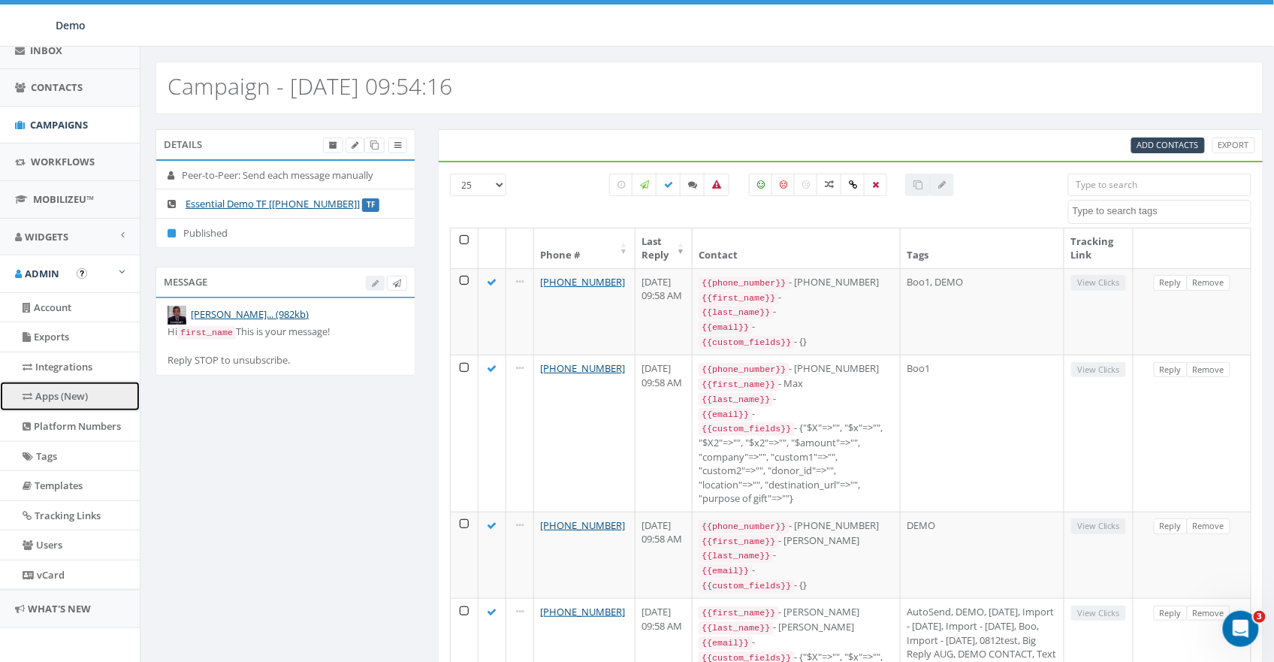
click at [70, 400] on link "Apps (New)" at bounding box center [70, 395] width 140 height 29
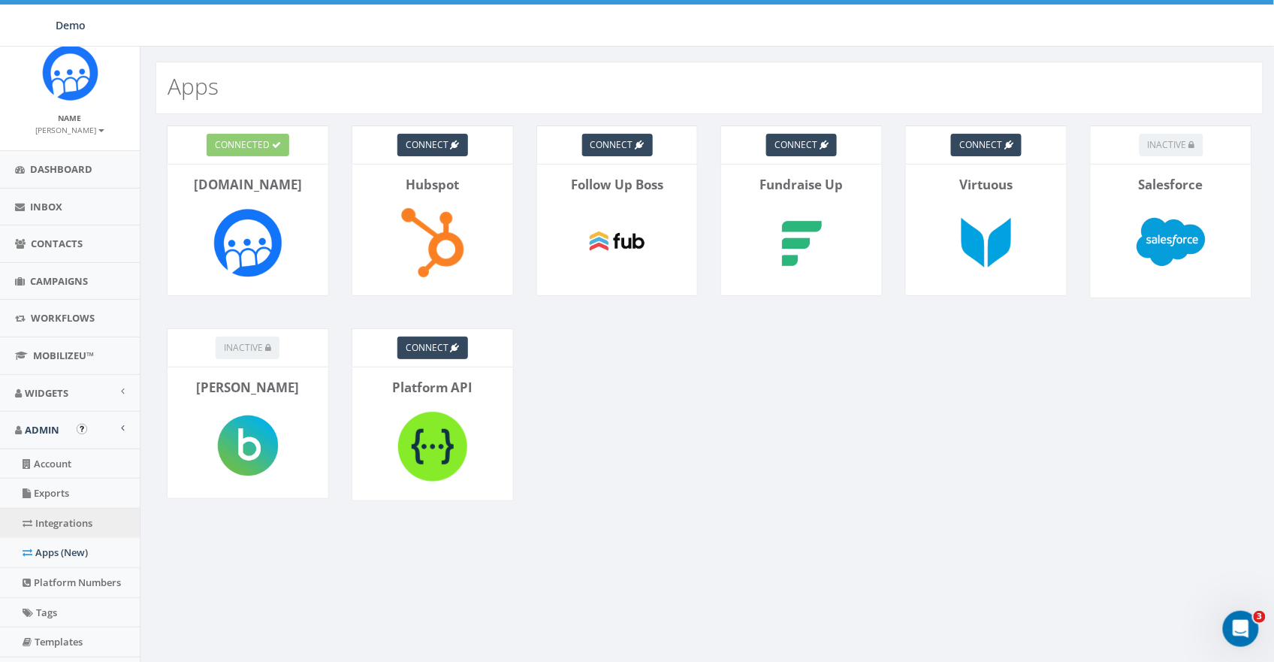
scroll to position [18, 0]
click at [59, 530] on link "Integrations" at bounding box center [70, 522] width 140 height 29
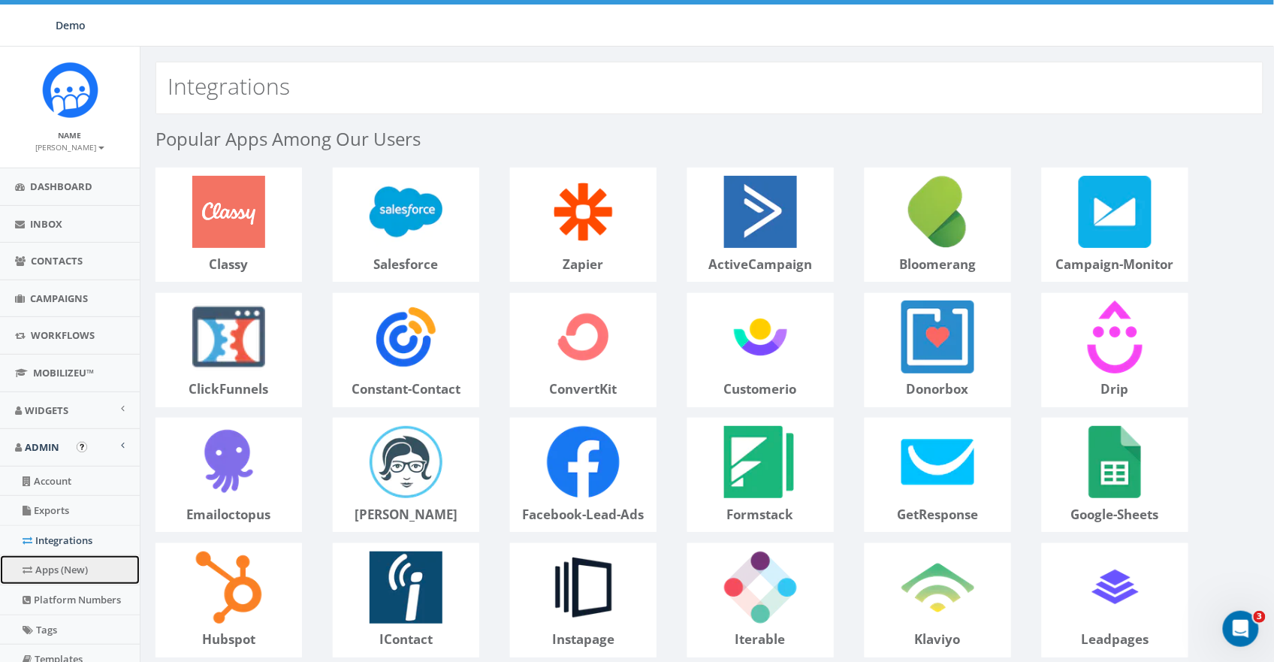
click at [65, 569] on link "Apps (New)" at bounding box center [70, 569] width 140 height 29
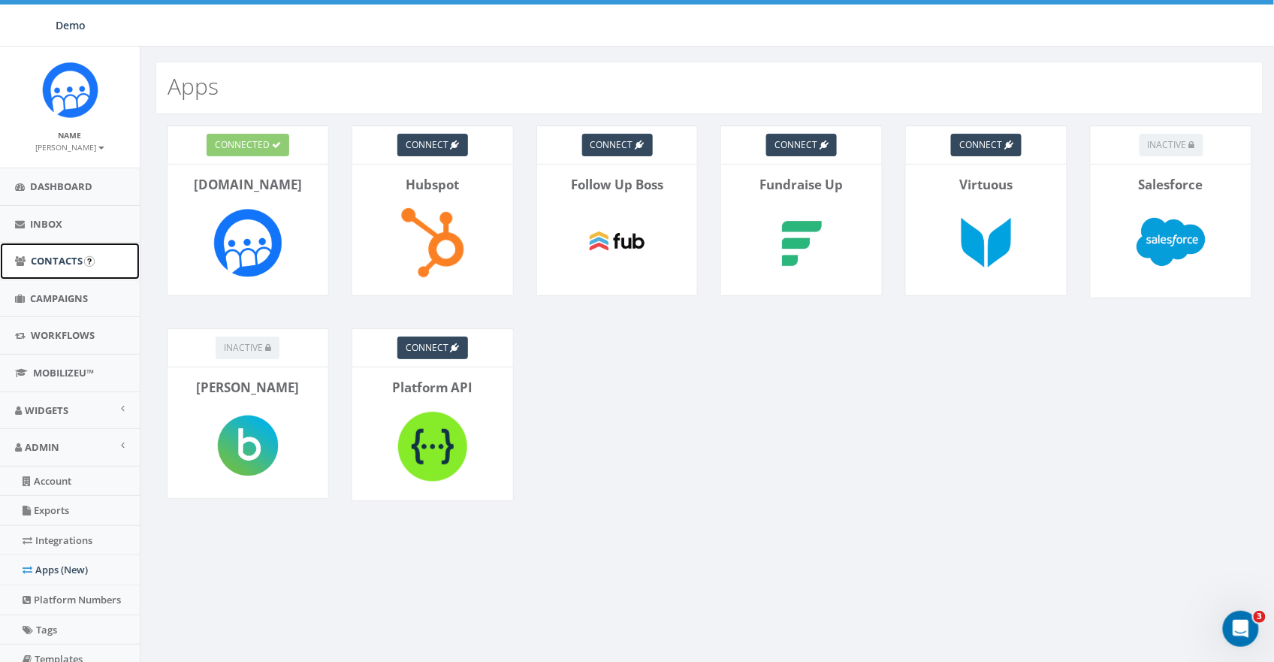
click at [59, 256] on span "Contacts" at bounding box center [57, 261] width 52 height 14
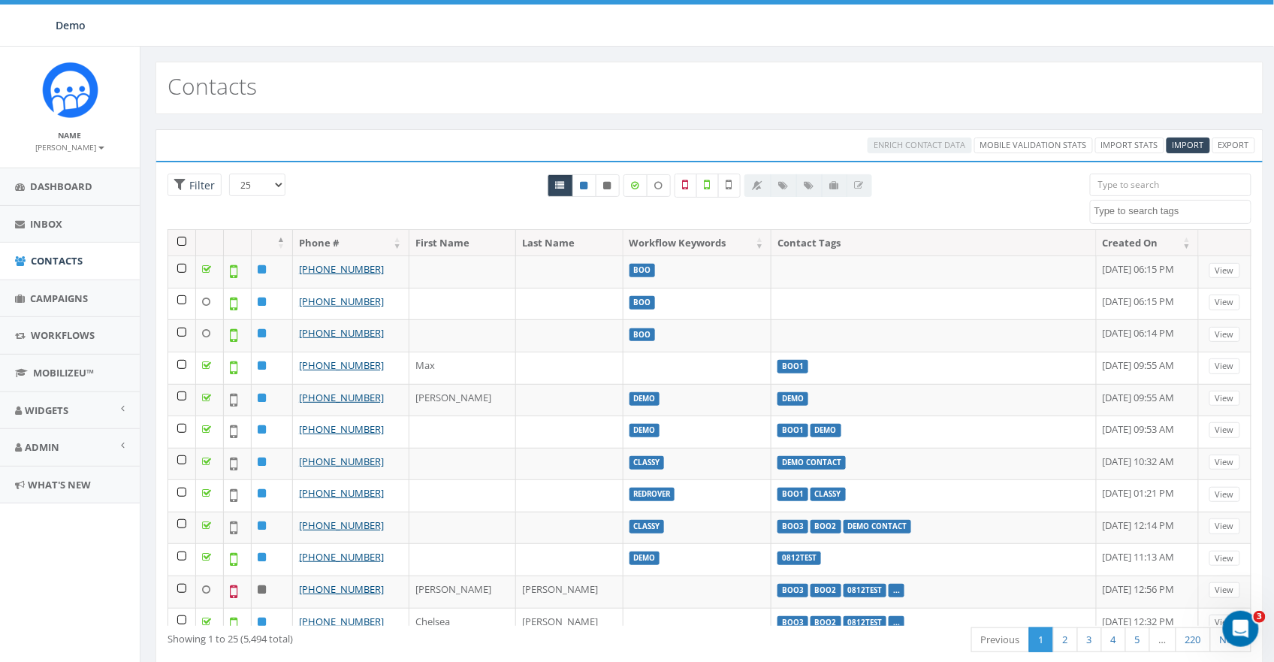
click at [1138, 211] on textarea "Search" at bounding box center [1172, 211] width 157 height 14
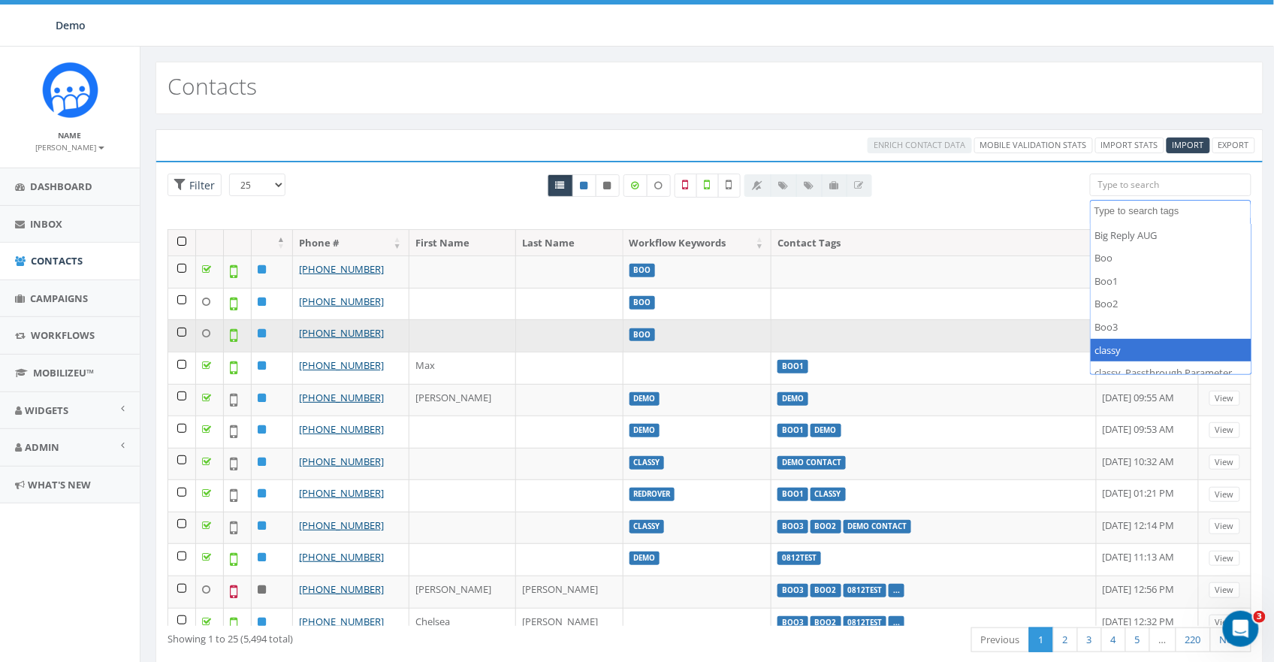
scroll to position [104, 0]
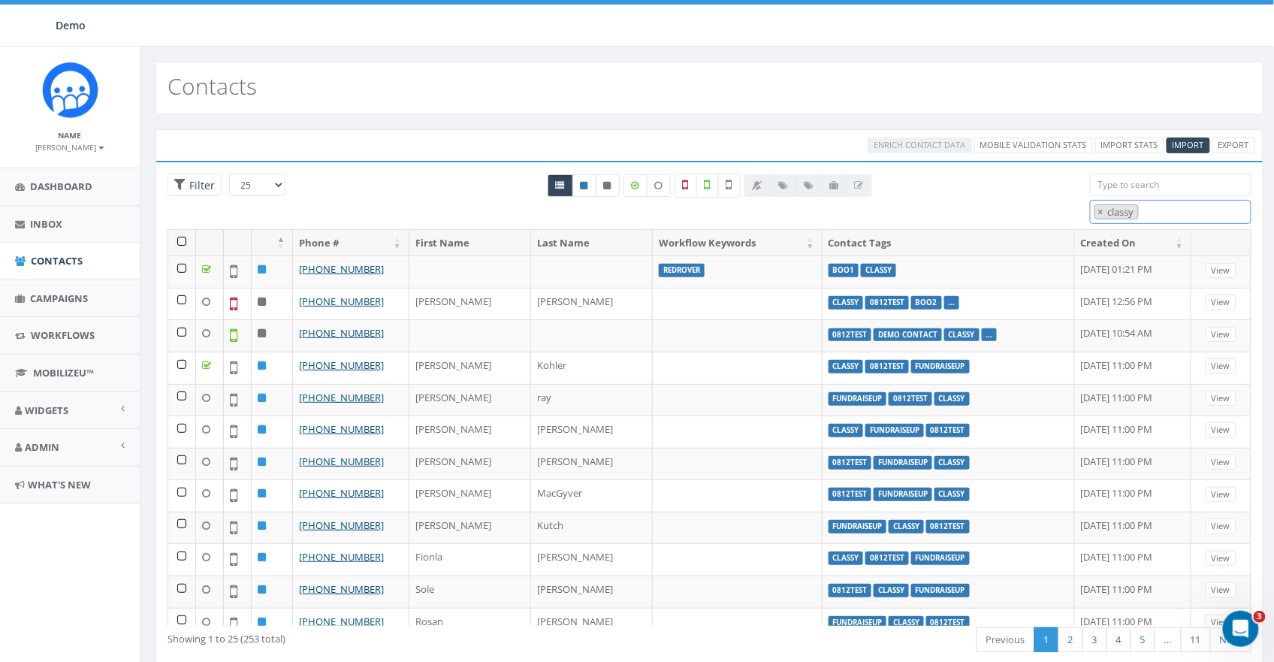
click at [1165, 215] on span "× classy" at bounding box center [1171, 212] width 162 height 25
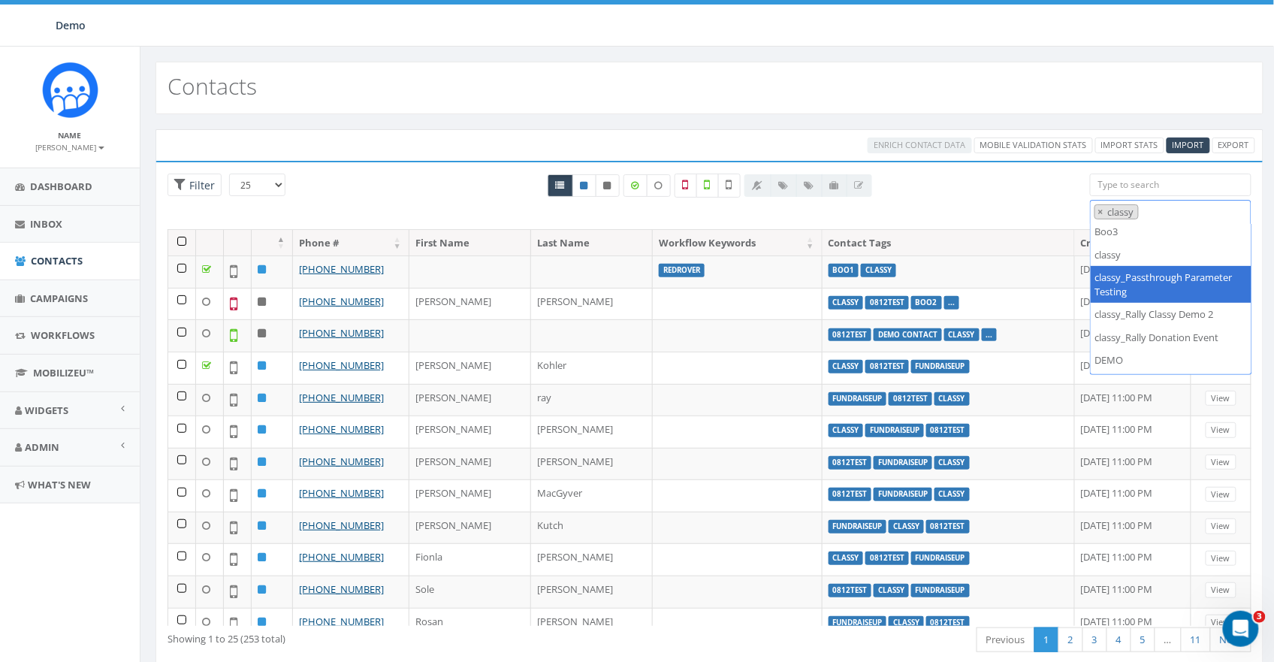
scroll to position [171, 0]
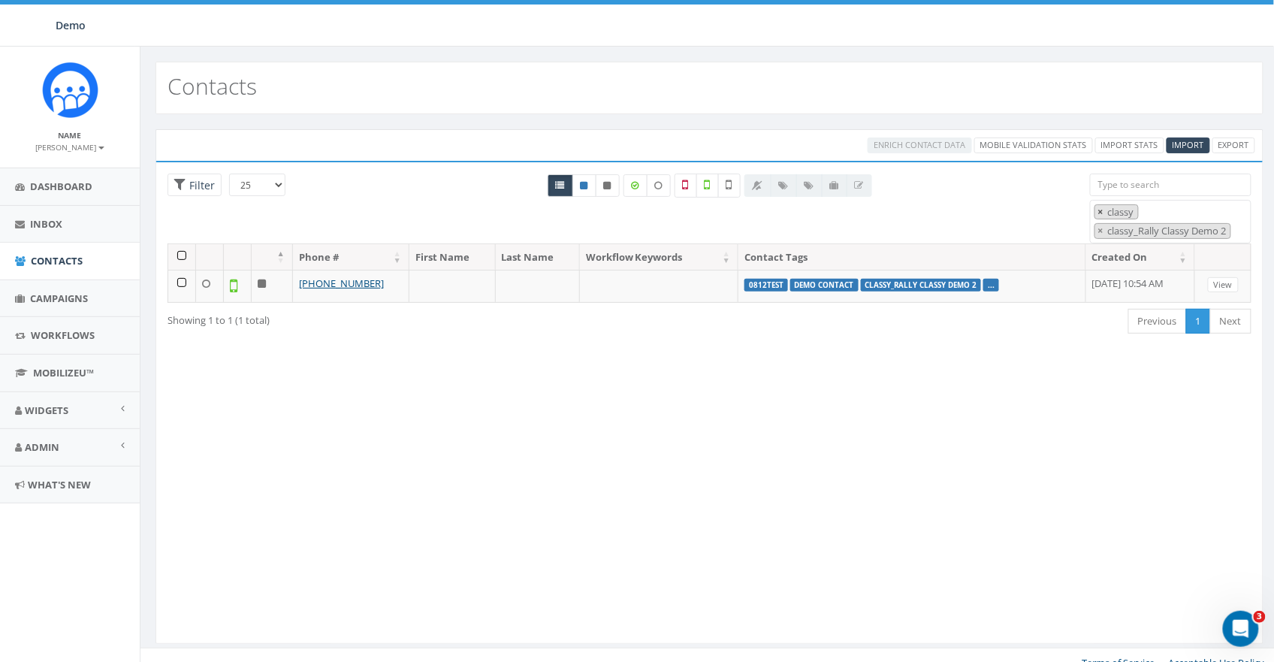
click at [1100, 212] on span "×" at bounding box center [1100, 212] width 5 height 14
select select "classy_Rally Classy Demo 2"
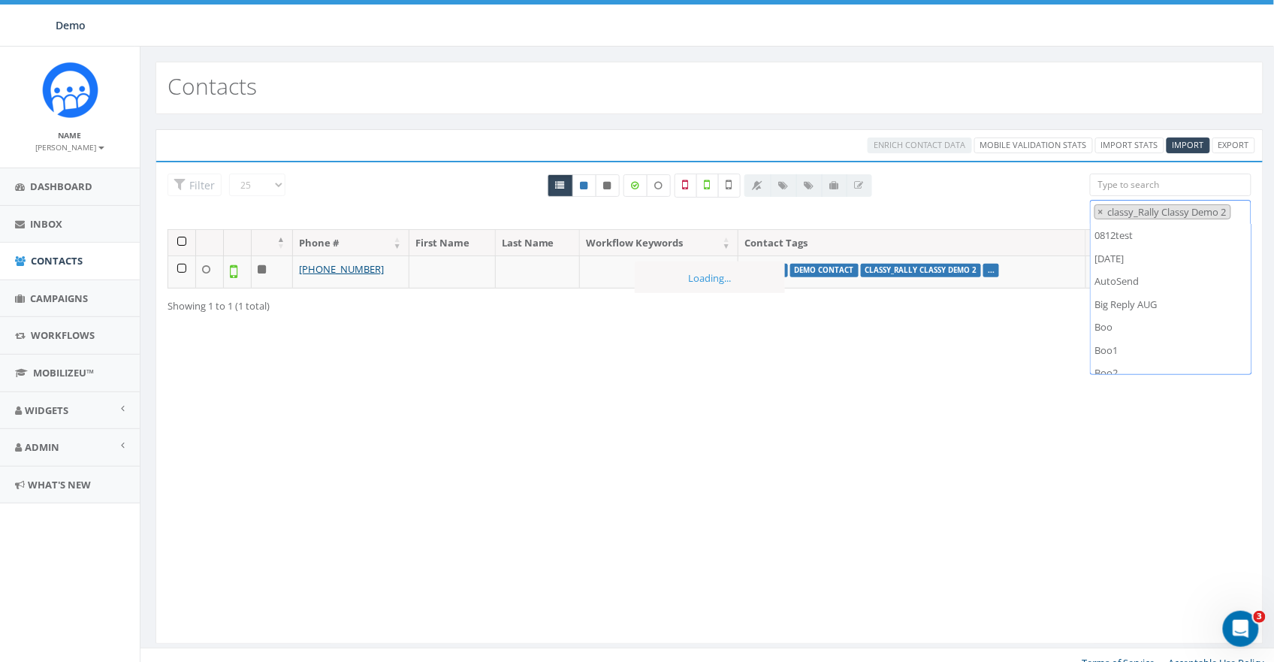
scroll to position [220, 0]
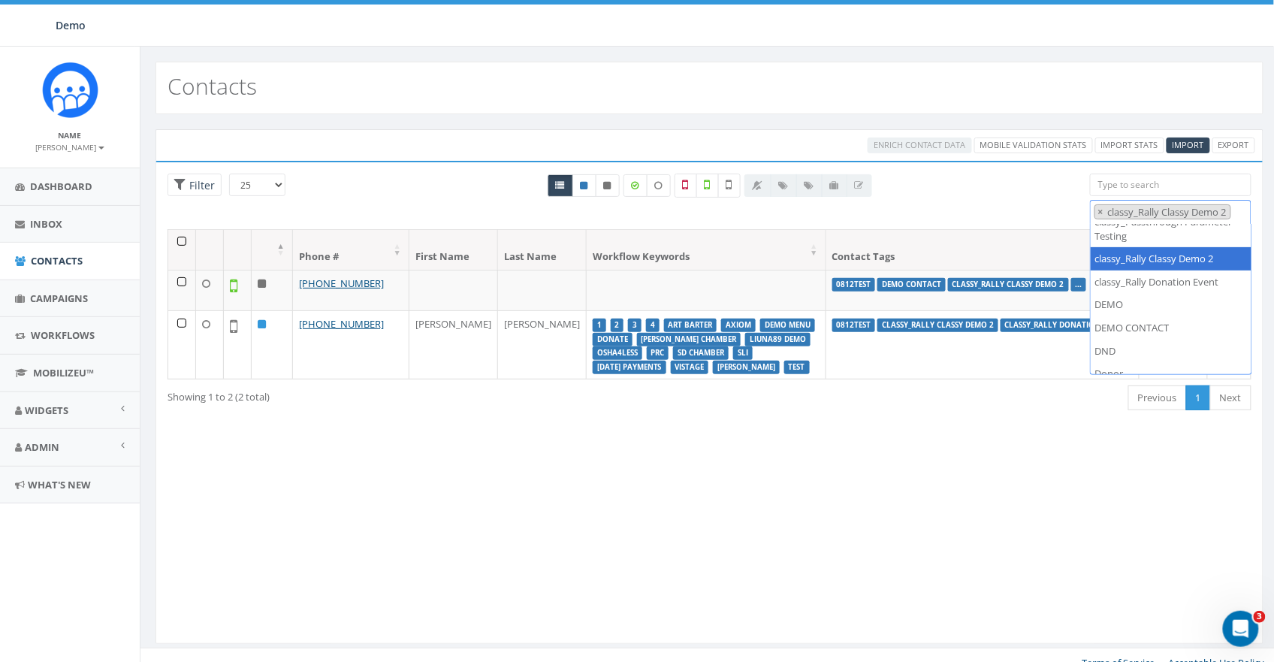
click at [960, 408] on div "Loading the filters, please wait!! Phone Number is is not First Name is is not …" at bounding box center [709, 402] width 1108 height 483
click at [1101, 212] on span "×" at bounding box center [1100, 212] width 5 height 14
select select
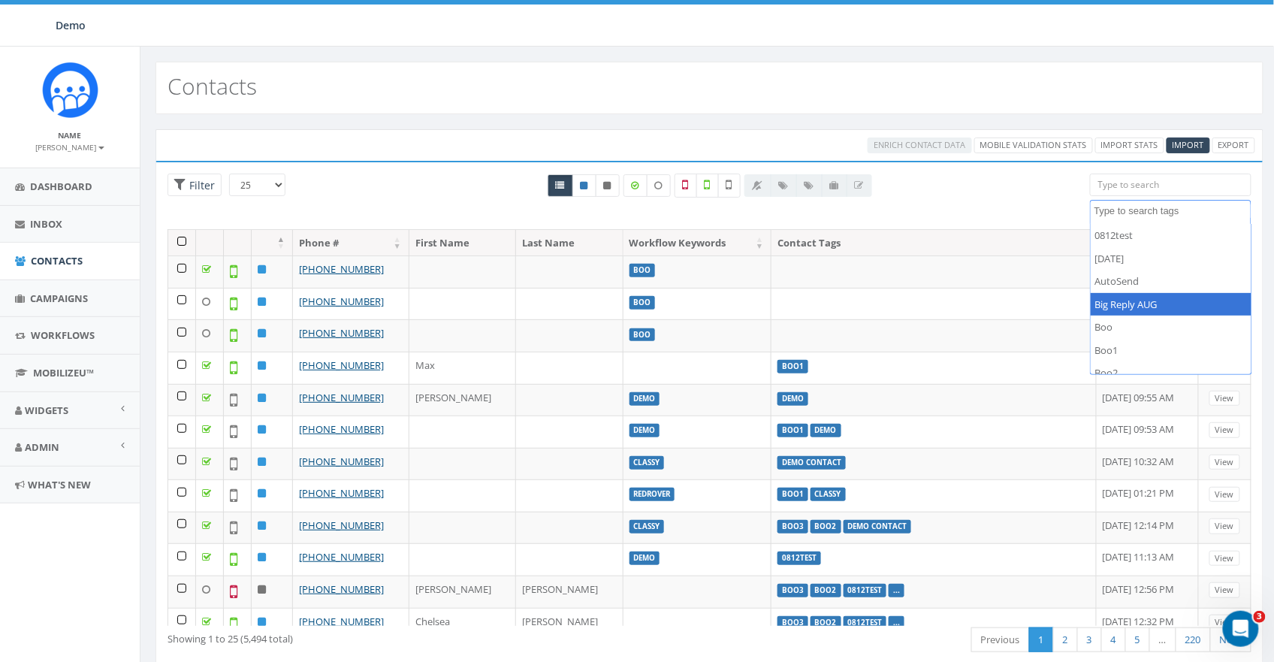
click at [996, 182] on div "All 0 contact(s) on current page All 2 contact(s) filtered" at bounding box center [709, 201] width 737 height 56
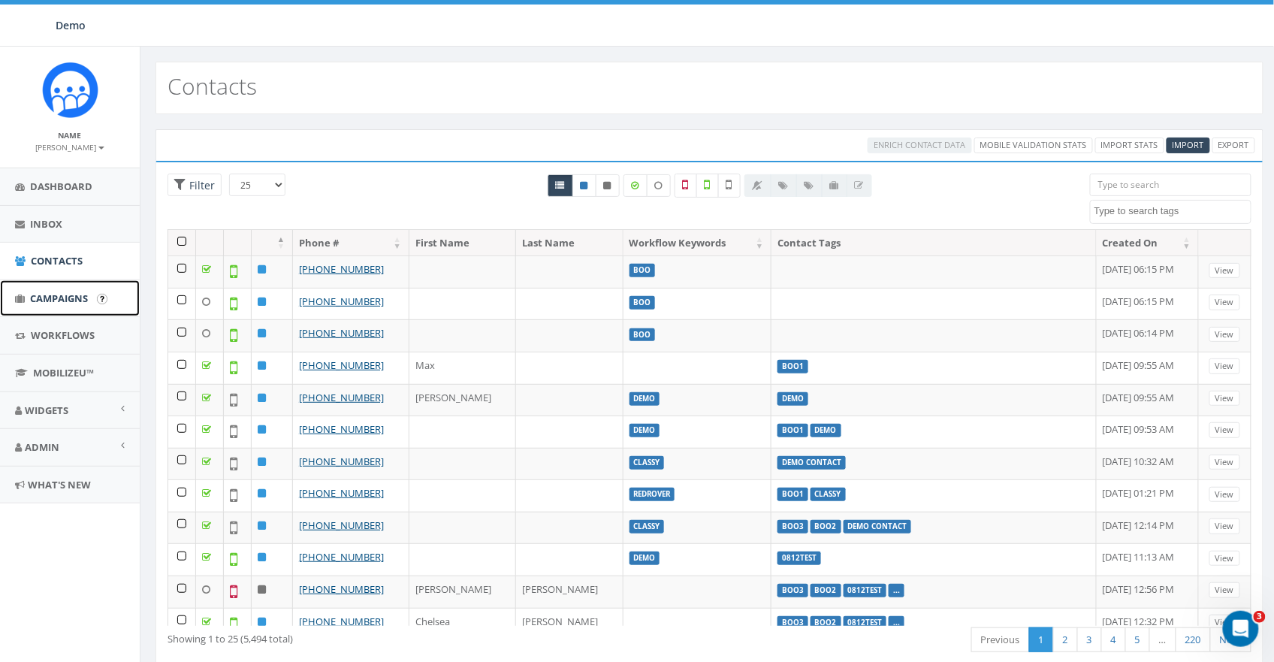
click at [44, 292] on span "Campaigns" at bounding box center [59, 298] width 58 height 14
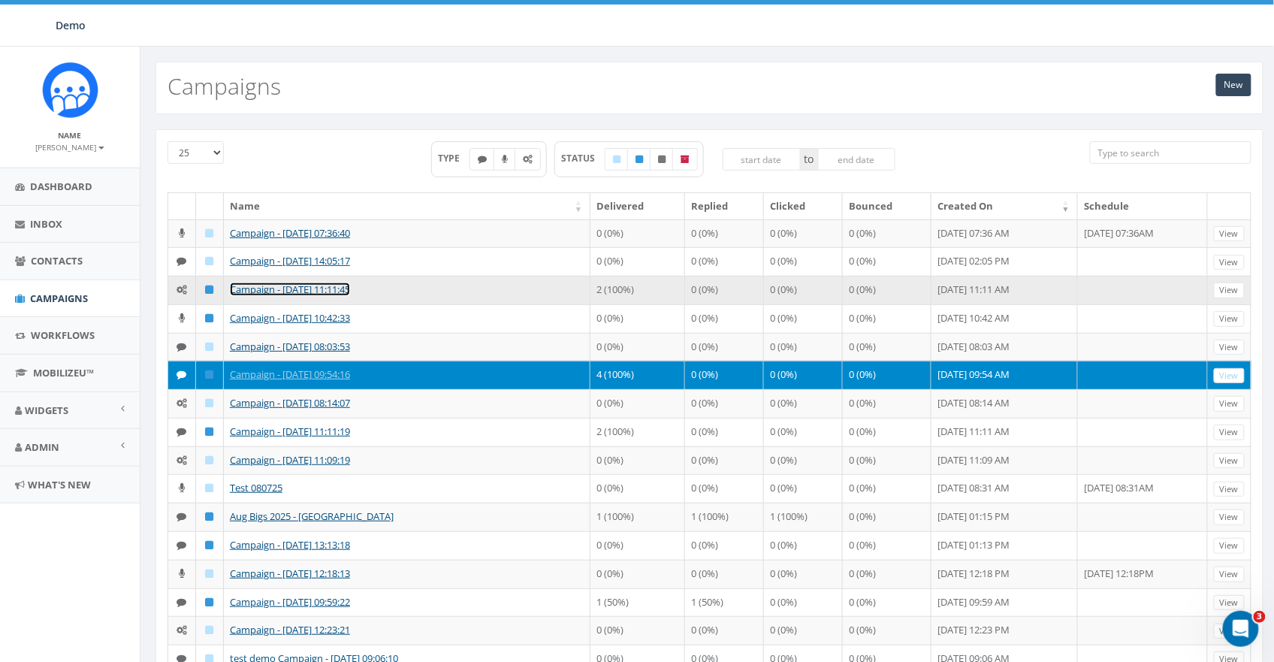
click at [269, 288] on link "Campaign - [DATE] 11:11:45" at bounding box center [290, 289] width 120 height 14
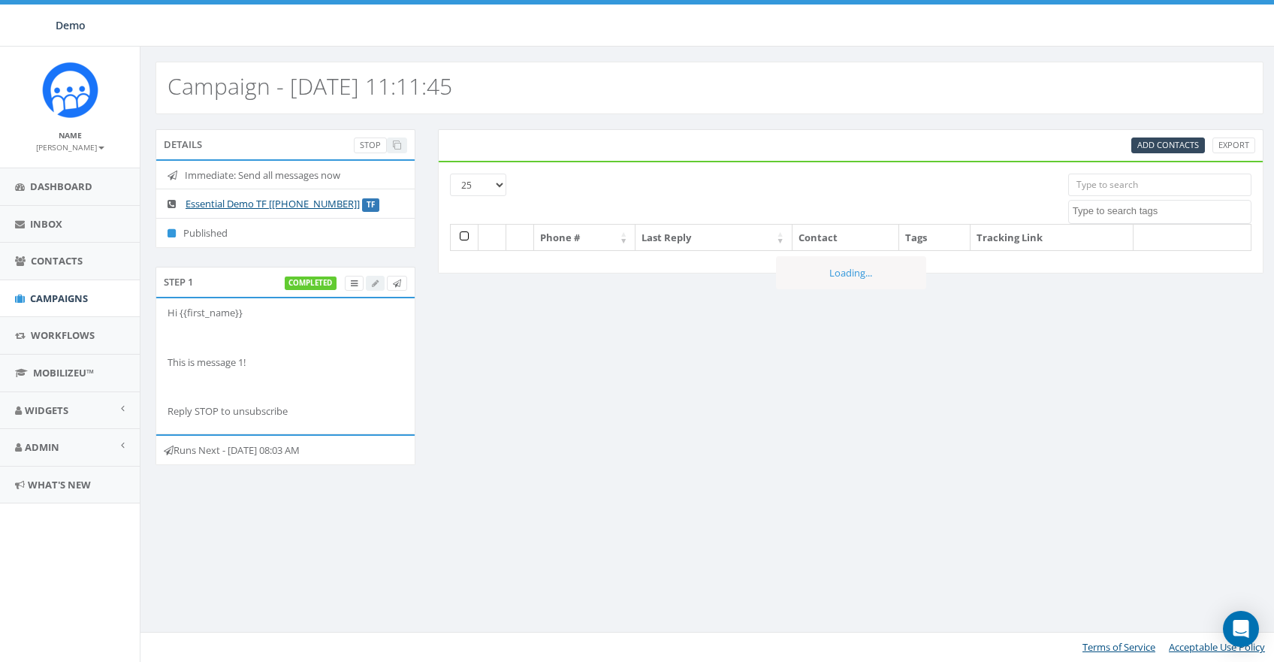
select select
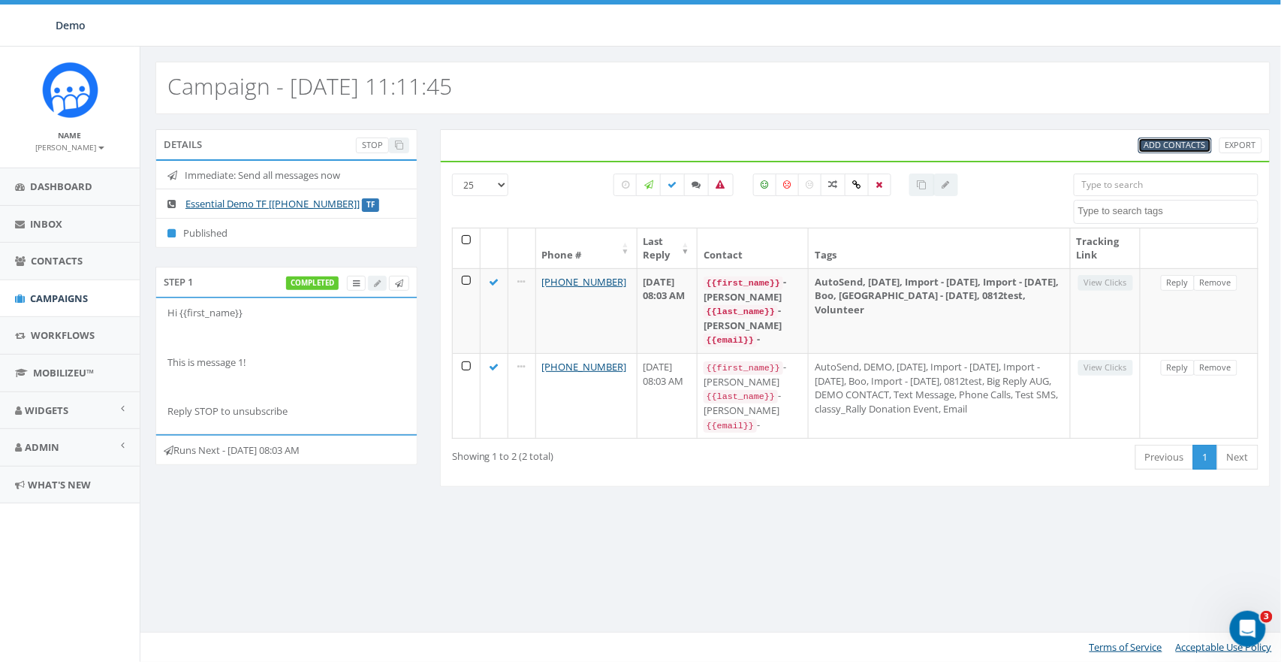
click at [1164, 150] on span "Add Contacts" at bounding box center [1175, 144] width 62 height 11
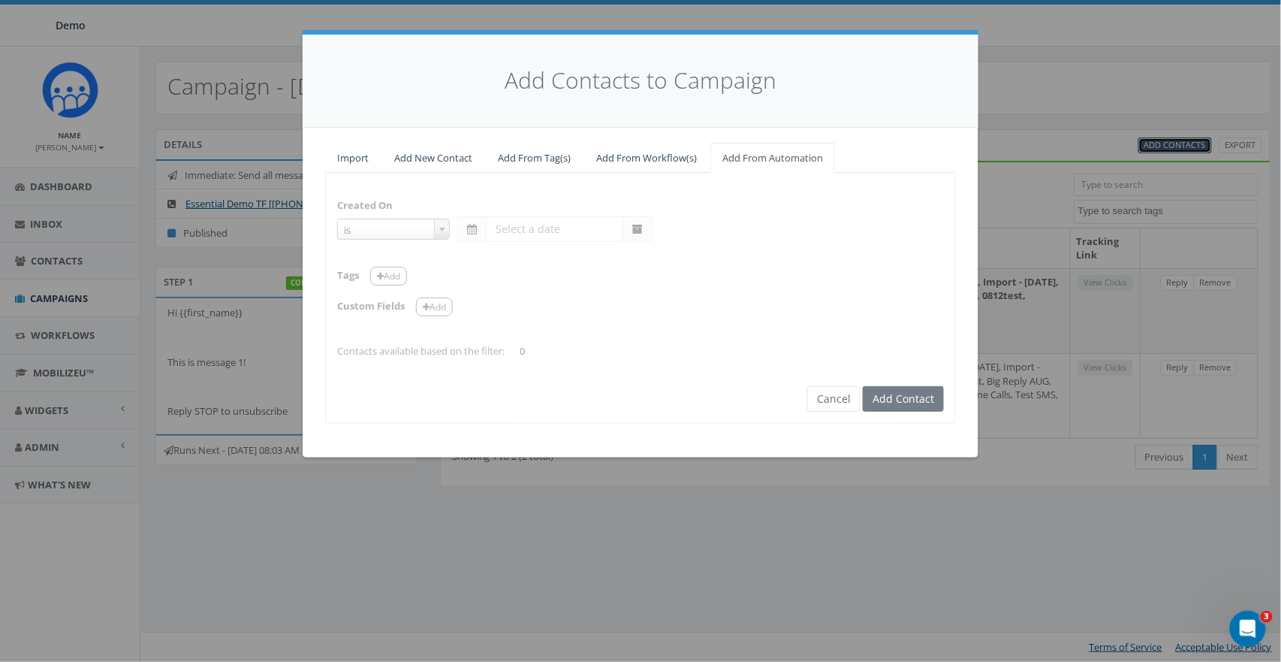
select select "contains"
select select "AutoSend"
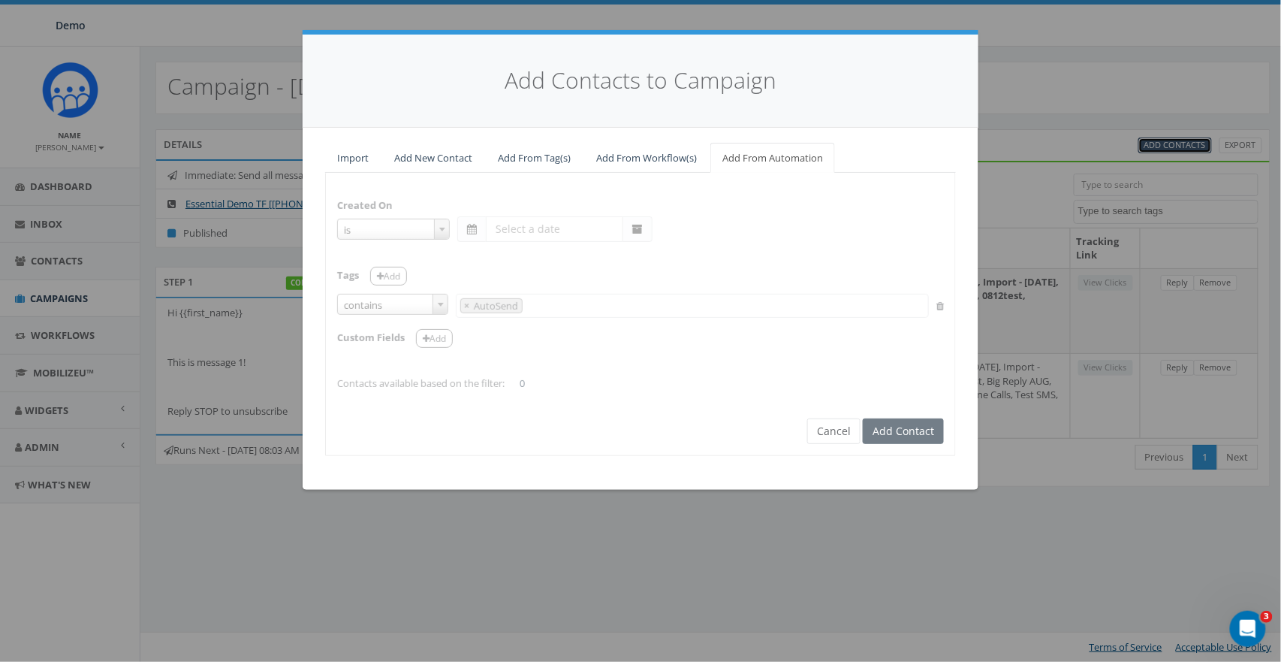
scroll to position [30, 0]
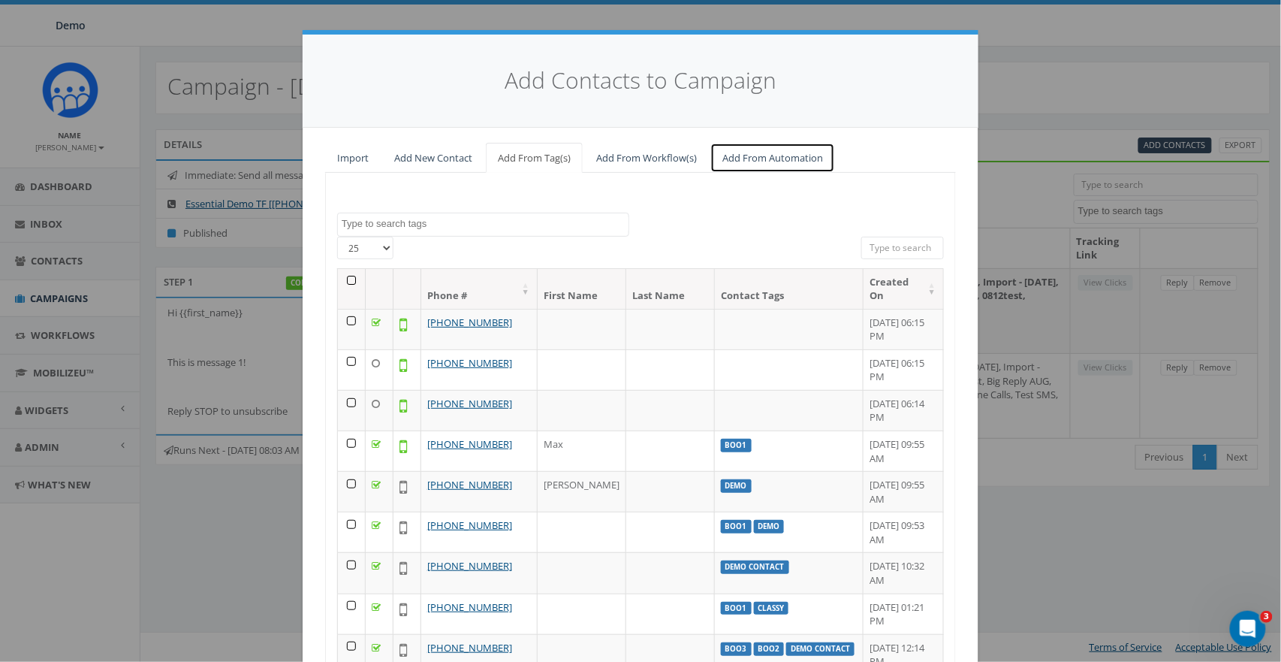
click at [754, 153] on link "Add From Automation" at bounding box center [772, 158] width 125 height 31
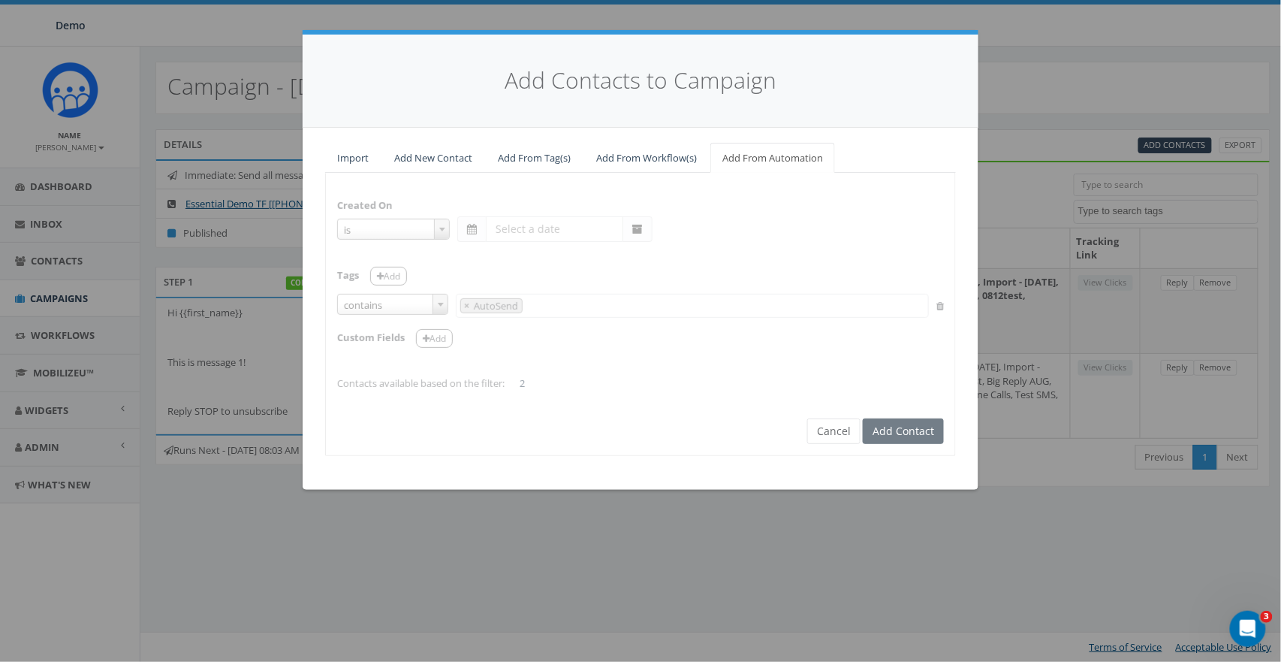
click at [363, 225] on form "Created On is is on or before is on or after is before is after is not is Tags …" at bounding box center [640, 301] width 607 height 234
click at [858, 427] on button "Cancel" at bounding box center [833, 431] width 53 height 26
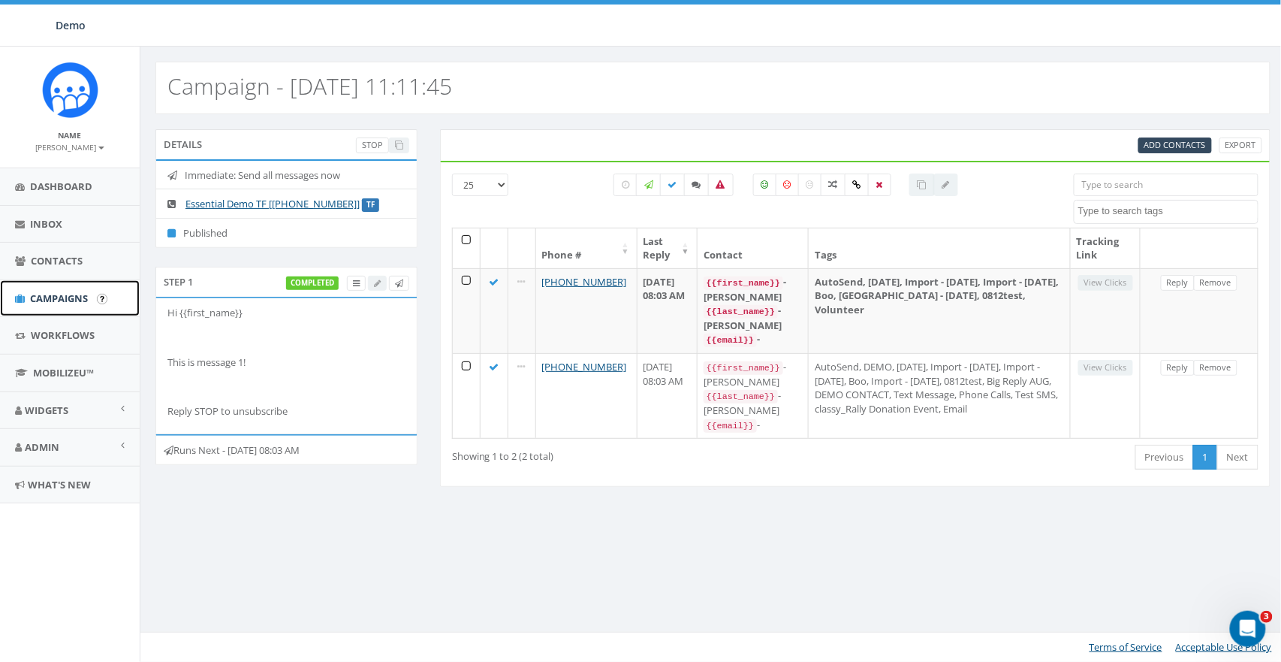
click at [55, 294] on span "Campaigns" at bounding box center [59, 298] width 58 height 14
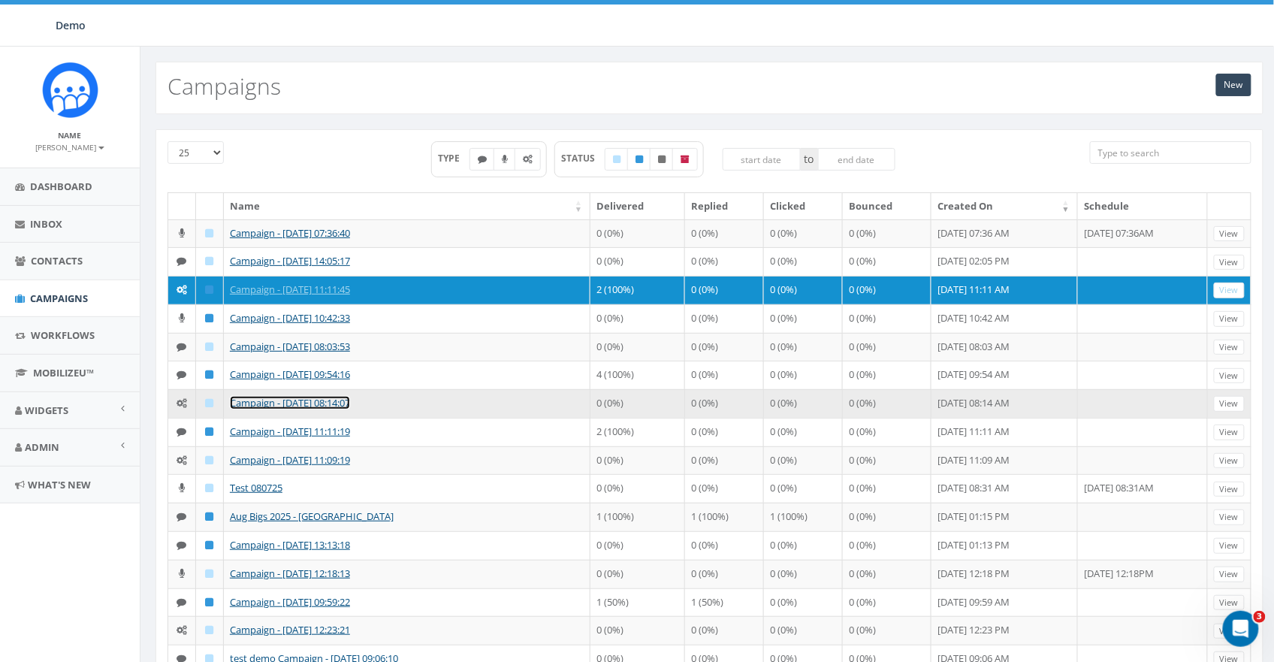
click at [252, 409] on link "Campaign - [DATE] 08:14:07" at bounding box center [290, 403] width 120 height 14
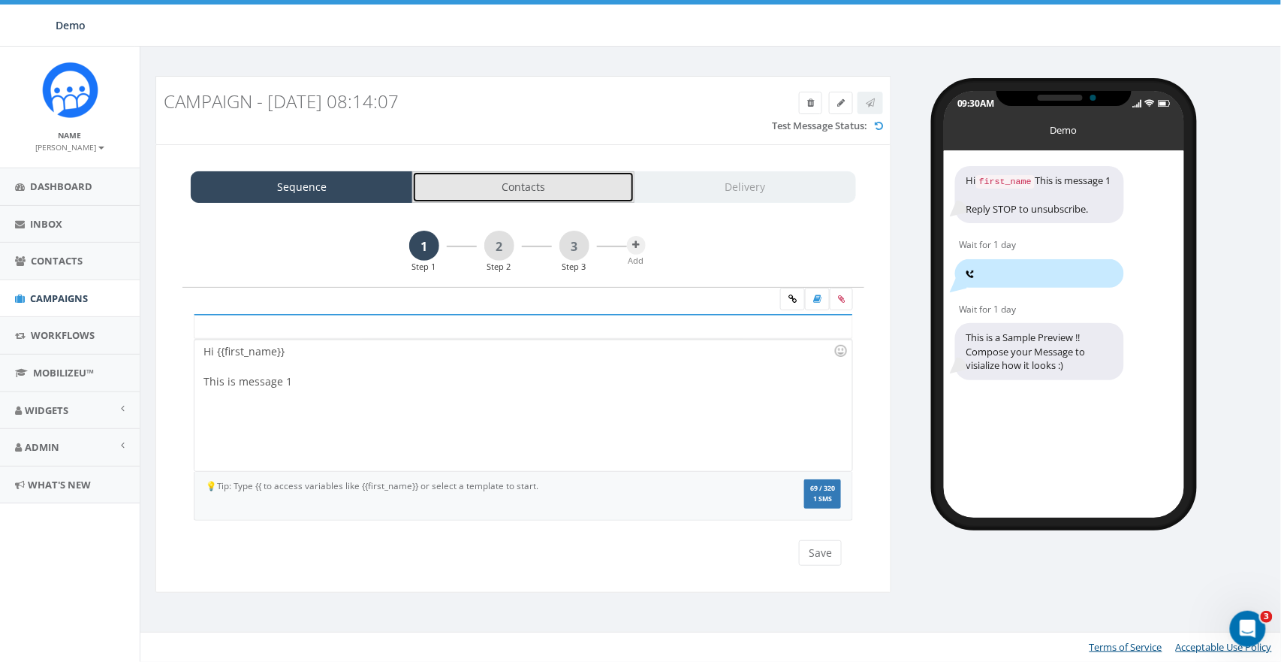
click at [579, 194] on link "Contacts" at bounding box center [523, 187] width 222 height 32
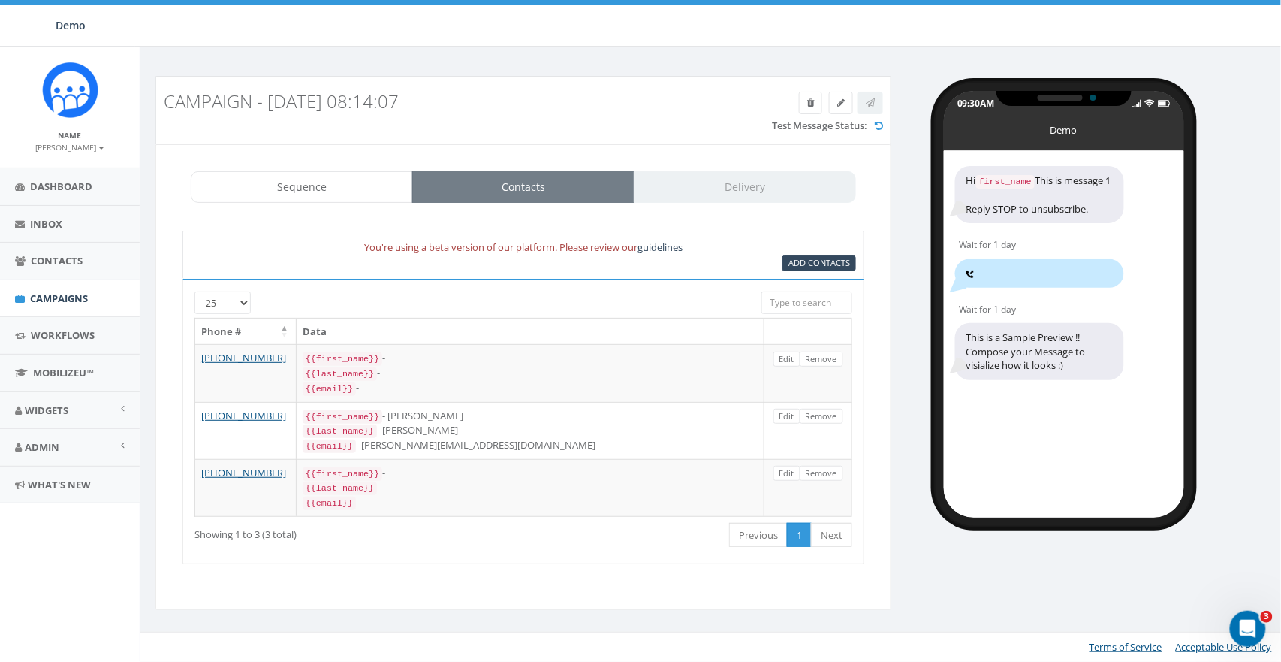
click at [803, 253] on div "You're using a beta version of our platform. Please review our guidelines" at bounding box center [523, 247] width 688 height 17
click at [810, 258] on span "Add Contacts" at bounding box center [819, 262] width 62 height 11
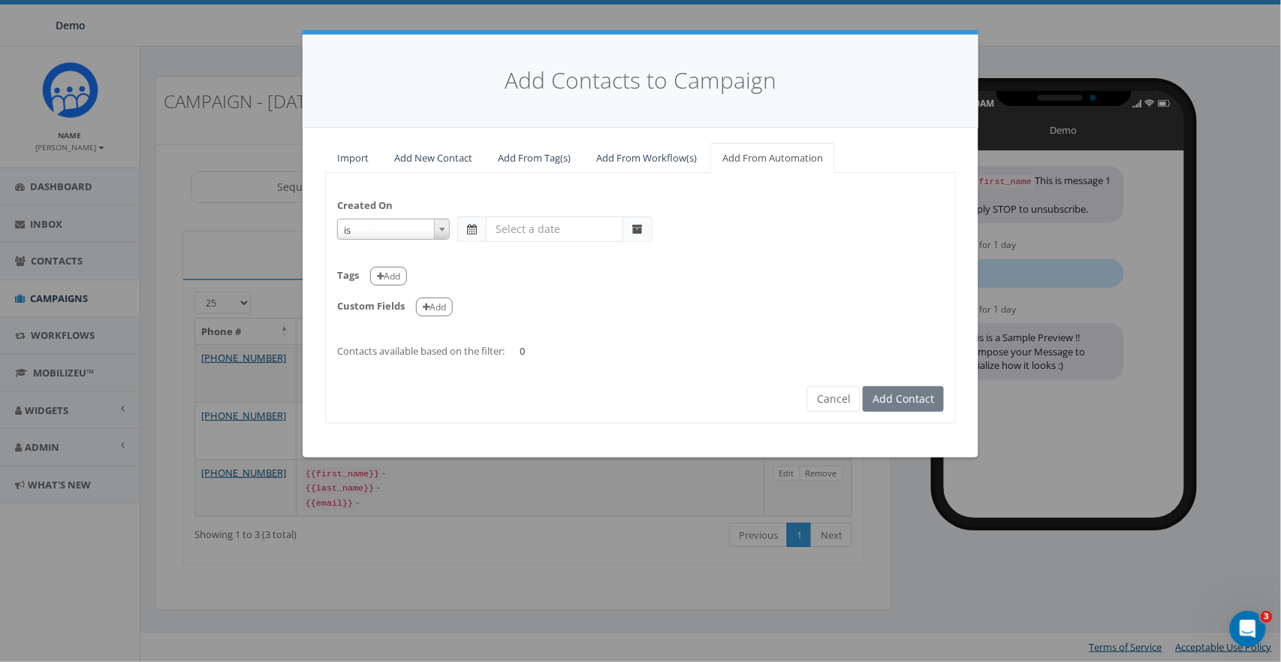
select select "is on or after"
type input "[DATE]"
select select "contains"
select select "classy"
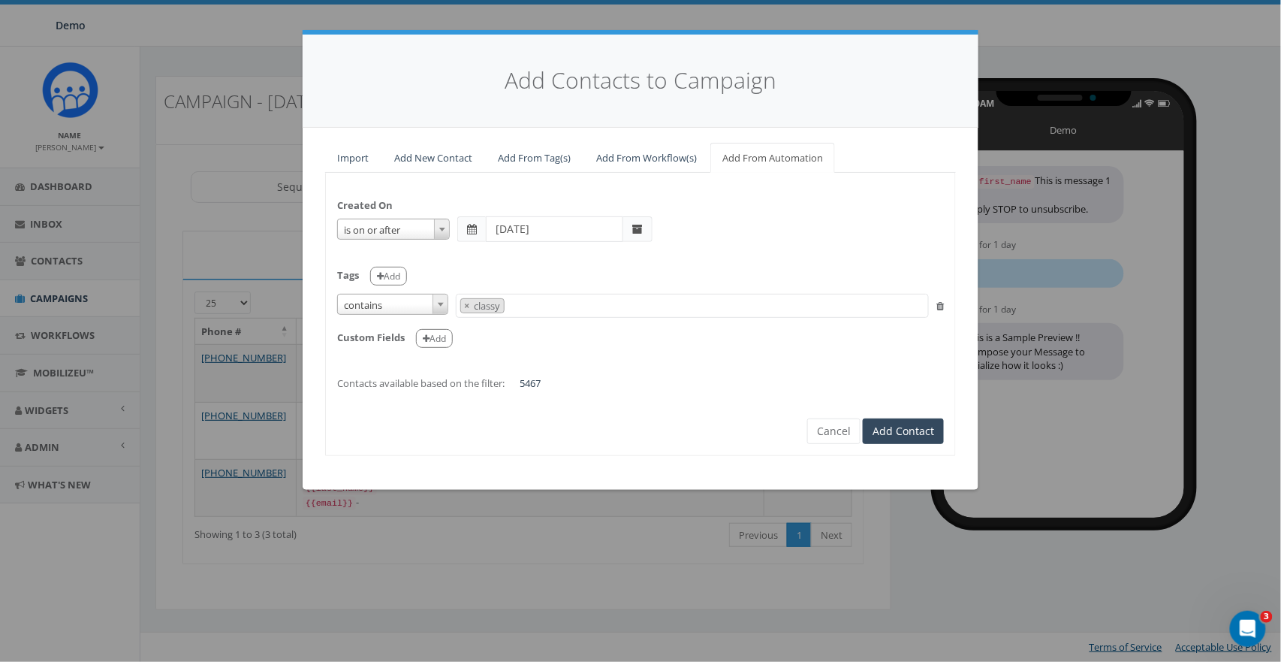
scroll to position [120, 0]
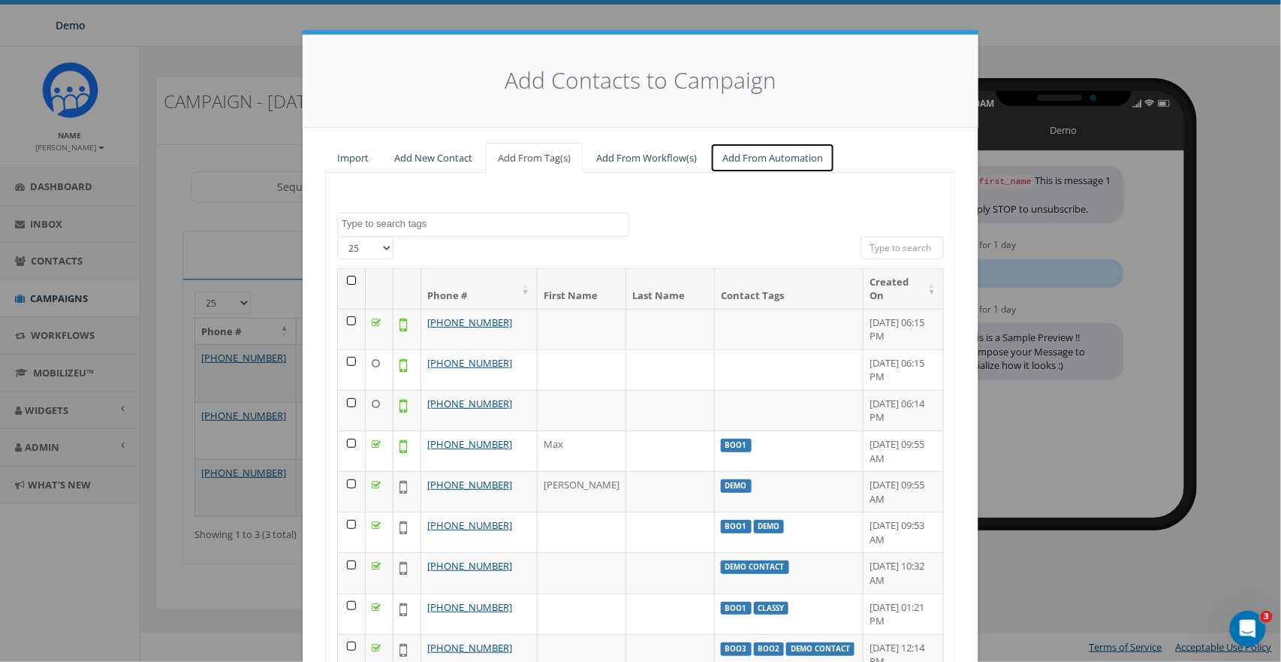
click at [764, 154] on link "Add From Automation" at bounding box center [772, 158] width 125 height 31
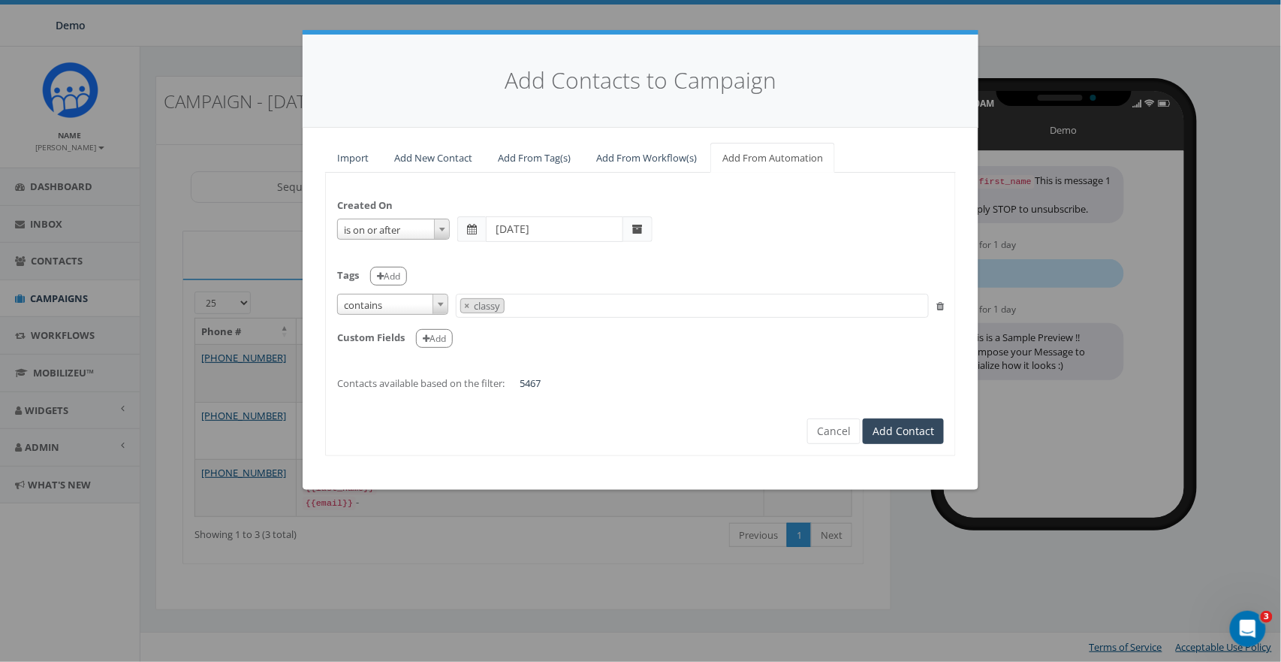
click at [399, 232] on span "is on or after" at bounding box center [393, 229] width 111 height 21
click at [424, 339] on icon "button" at bounding box center [426, 338] width 7 height 9
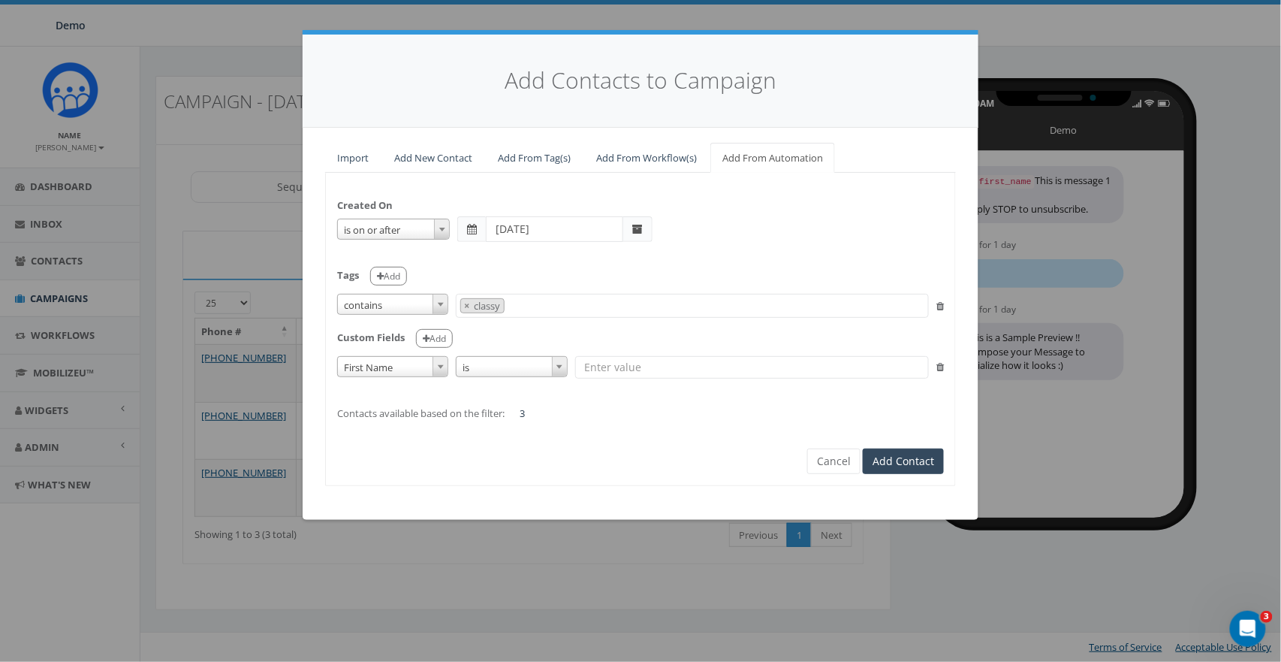
click at [407, 362] on span "First Name" at bounding box center [393, 367] width 110 height 21
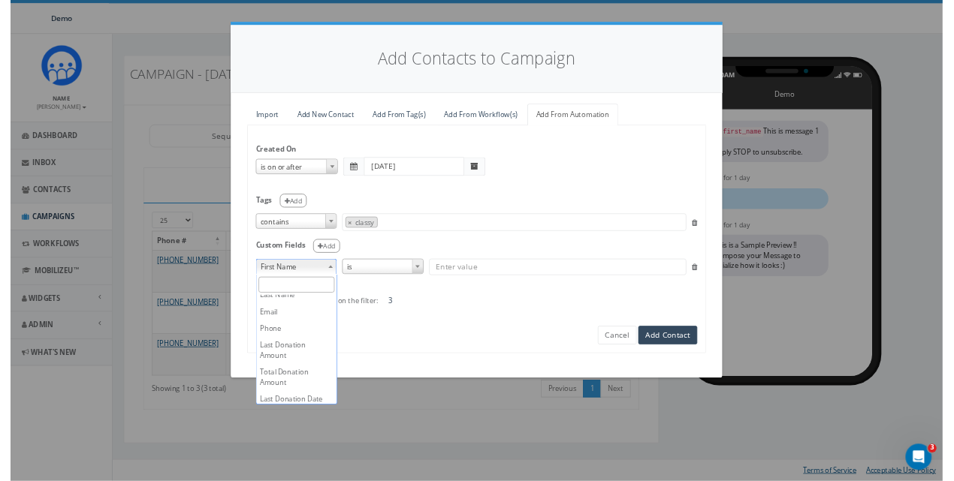
scroll to position [38, 0]
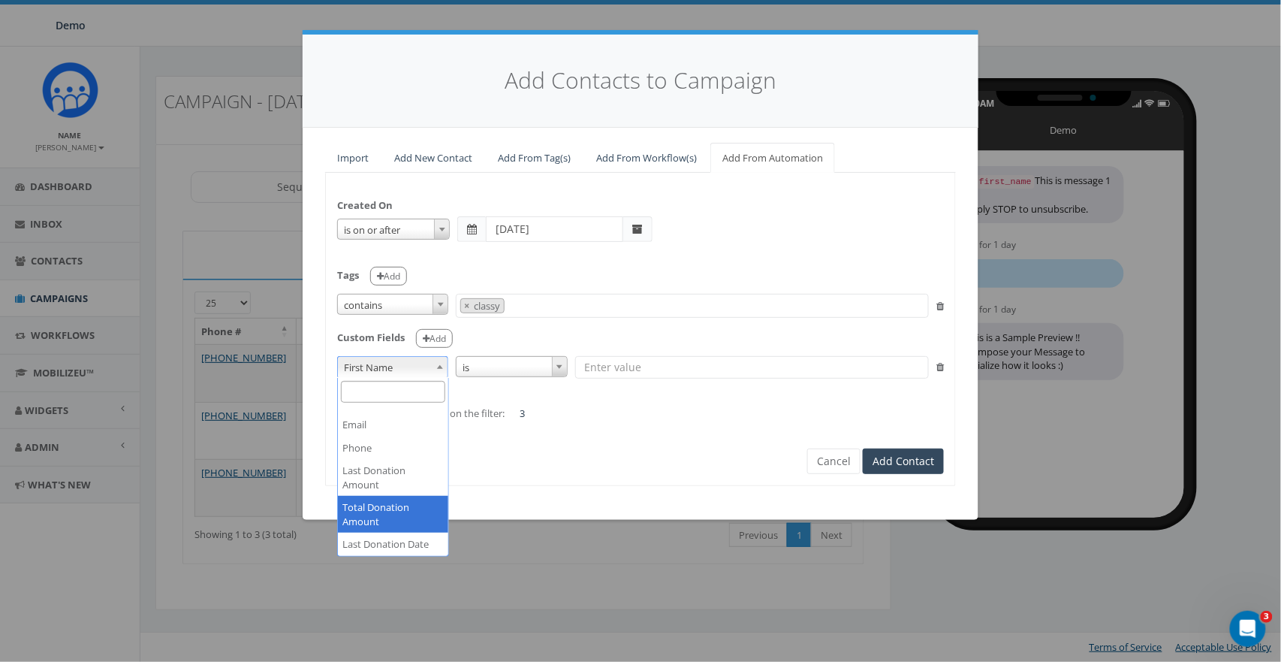
select select "auto_total_donation_amount"
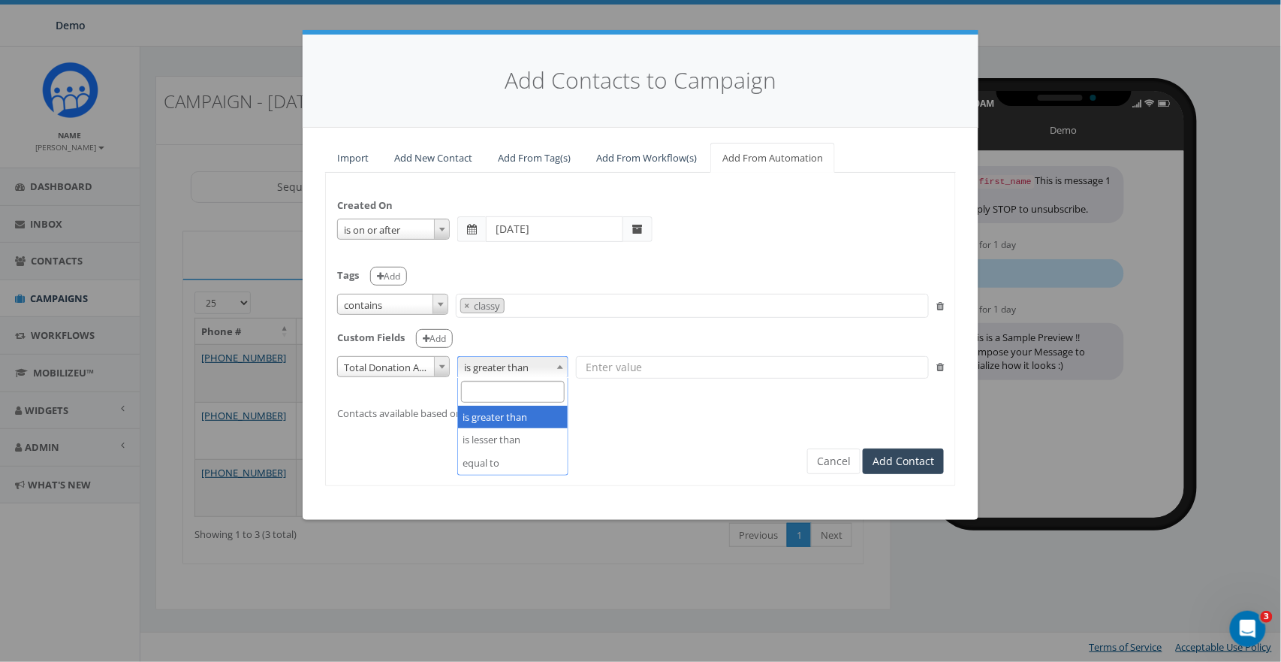
click at [527, 369] on span "is greater than" at bounding box center [513, 367] width 110 height 21
click at [656, 364] on input "text" at bounding box center [752, 367] width 353 height 23
type input "250"
click at [808, 459] on div "Created On is is on or before is on or after is before is after is not is on or…" at bounding box center [640, 329] width 631 height 312
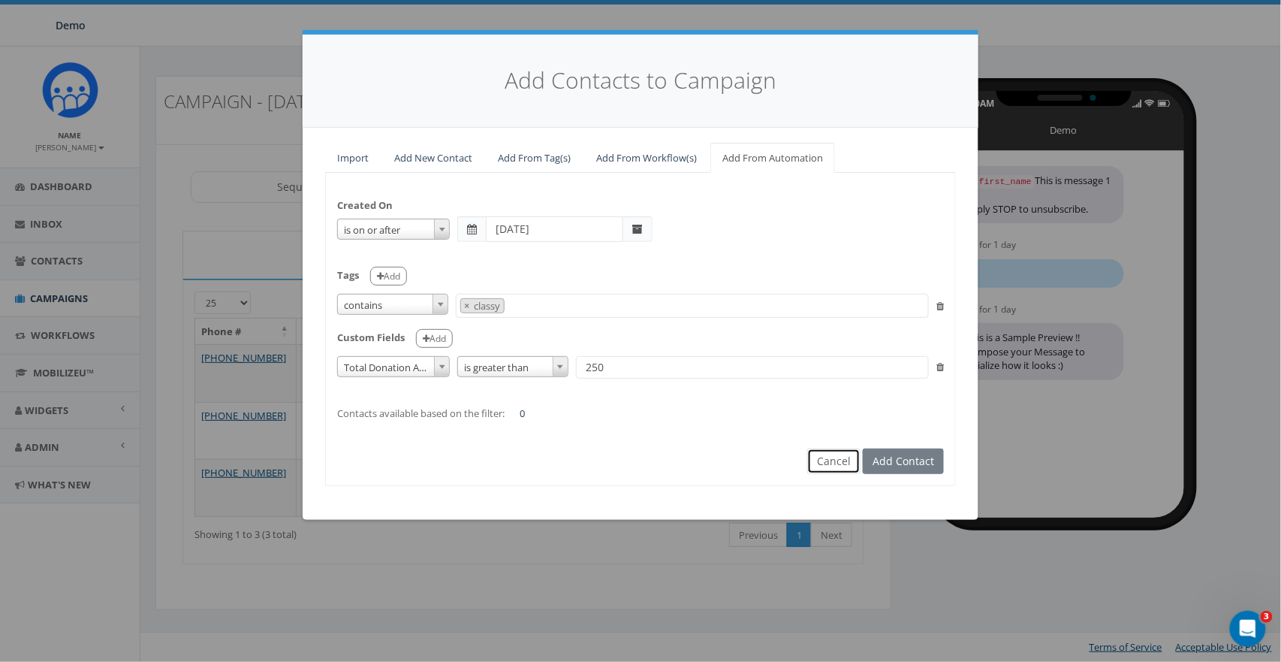
click at [818, 459] on button "Cancel" at bounding box center [833, 461] width 53 height 26
